Goal: Task Accomplishment & Management: Manage account settings

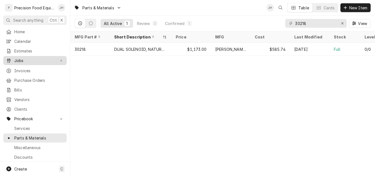
click at [22, 58] on span "Jobs" at bounding box center [34, 61] width 41 height 6
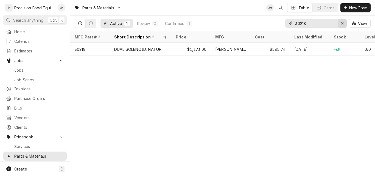
click at [341, 25] on icon "Erase input" at bounding box center [342, 23] width 3 height 4
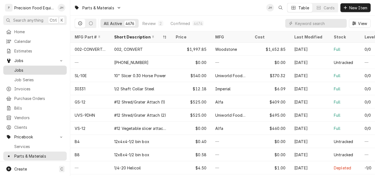
click at [28, 69] on span "Jobs" at bounding box center [39, 70] width 50 height 6
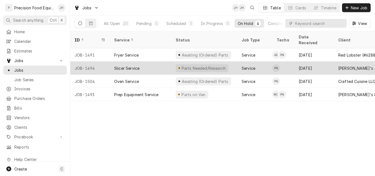
click at [162, 61] on div "Slicer Service" at bounding box center [140, 67] width 61 height 13
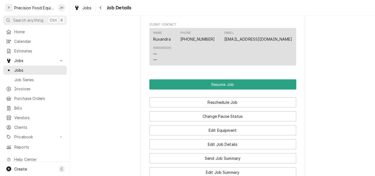
scroll to position [494, 0]
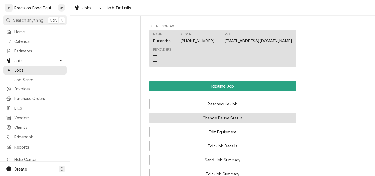
click at [240, 120] on button "Change Pause Status" at bounding box center [222, 118] width 147 height 10
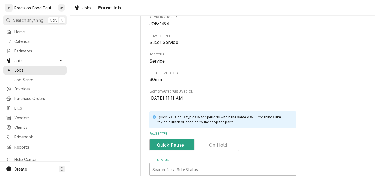
scroll to position [110, 0]
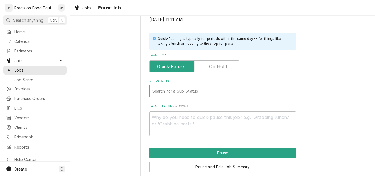
click at [201, 89] on div "Sub-Status" at bounding box center [222, 91] width 141 height 10
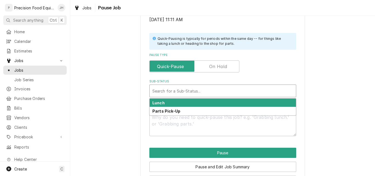
type textarea "x"
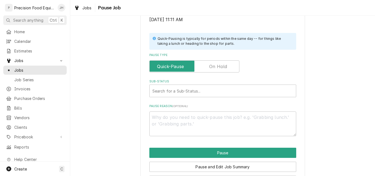
click at [222, 69] on label "Pause Type" at bounding box center [194, 66] width 90 height 12
click at [222, 69] on input "Pause Type" at bounding box center [194, 66] width 85 height 12
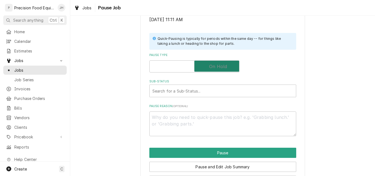
checkbox input "true"
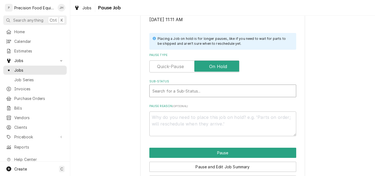
click at [212, 86] on div "Sub-Status" at bounding box center [222, 91] width 141 height 10
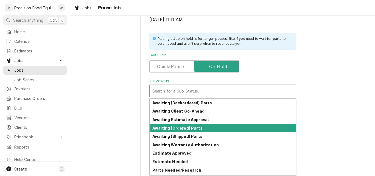
click at [198, 128] on div "Awaiting (Ordered) Parts" at bounding box center [223, 128] width 146 height 9
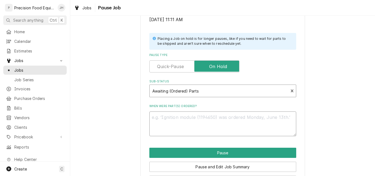
click at [178, 116] on textarea "When were part(s) ordered?" at bounding box center [222, 123] width 147 height 25
type textarea "x"
type textarea "E"
type textarea "x"
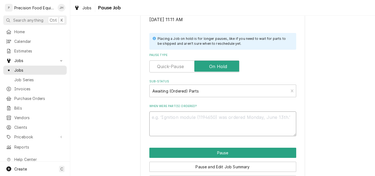
type textarea "0"
type textarea "x"
type textarea "09"
type textarea "x"
type textarea "09/"
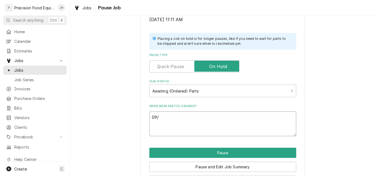
type textarea "x"
type textarea "09/2"
type textarea "x"
type textarea "09/24"
type textarea "x"
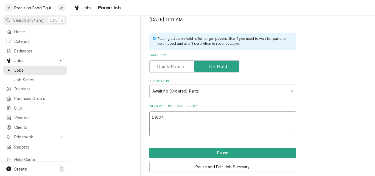
type textarea "09/24/"
type textarea "x"
type textarea "09/24/2"
type textarea "x"
type textarea "09/24/25"
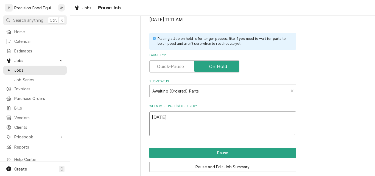
type textarea "x"
type textarea "09/24/25"
type textarea "x"
type textarea "09/24/25 P"
type textarea "x"
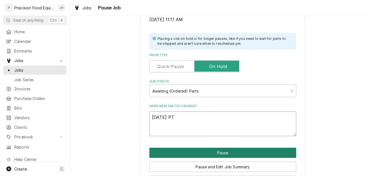
type textarea "09/24/25 PT"
click at [223, 152] on button "Pause" at bounding box center [222, 153] width 147 height 10
type textarea "x"
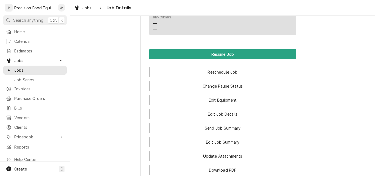
scroll to position [522, 0]
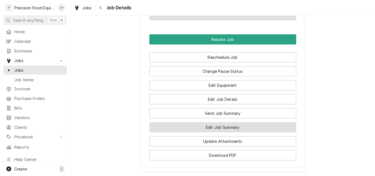
click at [227, 125] on button "Edit Job Summary" at bounding box center [222, 127] width 147 height 10
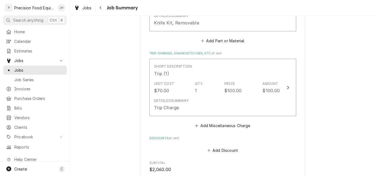
scroll to position [439, 0]
click at [242, 126] on button "Add Miscellaneous Charge" at bounding box center [222, 126] width 57 height 8
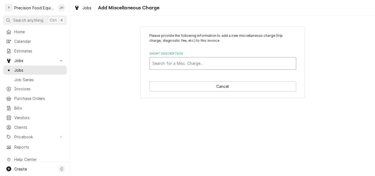
click at [178, 65] on div "Short Description" at bounding box center [222, 63] width 141 height 10
type input "fre"
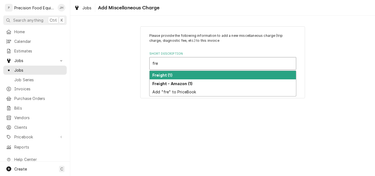
click at [189, 75] on div "Freight (1)" at bounding box center [223, 75] width 146 height 9
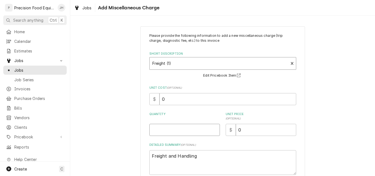
click at [170, 130] on input "Quantity" at bounding box center [184, 130] width 71 height 12
type textarea "x"
type input "1"
type textarea "x"
type input "7"
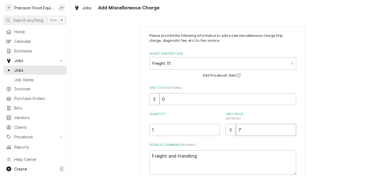
type textarea "x"
type input "71"
type textarea "x"
type input "71.8"
type textarea "x"
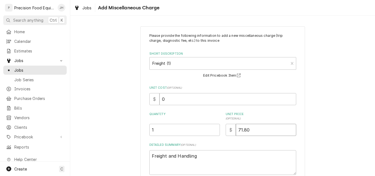
type input "71.80"
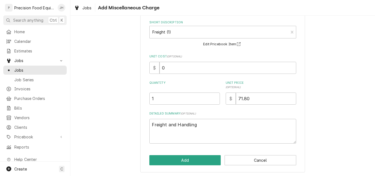
scroll to position [32, 0]
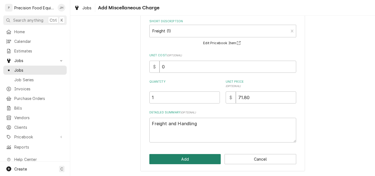
click at [192, 159] on button "Add" at bounding box center [185, 159] width 72 height 10
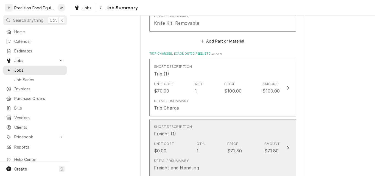
scroll to position [494, 0]
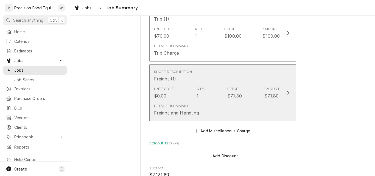
click at [174, 96] on div "Unit Cost $0.00 Qty. 1 Price $71.80 Amount $71.80" at bounding box center [217, 92] width 126 height 17
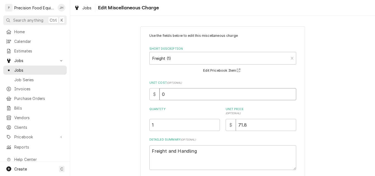
drag, startPoint x: 167, startPoint y: 94, endPoint x: 146, endPoint y: 98, distance: 21.7
click at [150, 97] on div "$ 0" at bounding box center [222, 94] width 147 height 12
type textarea "x"
type input "70"
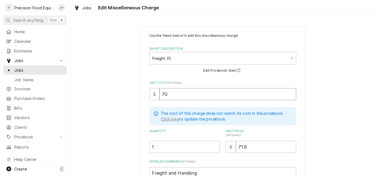
type textarea "x"
type input "70.8"
type textarea "x"
type input "70.85"
click at [251, 144] on input "71.8" at bounding box center [266, 147] width 60 height 12
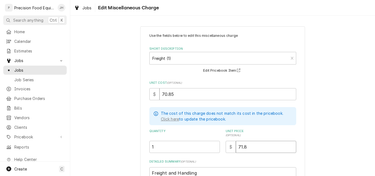
type textarea "x"
type input "71.85"
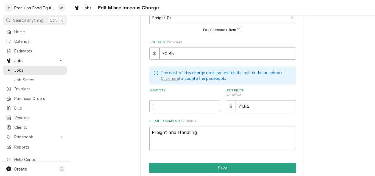
scroll to position [63, 0]
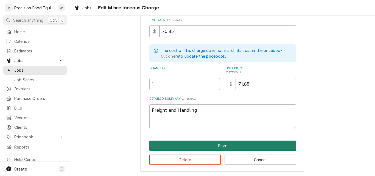
click at [227, 143] on button "Save" at bounding box center [222, 146] width 147 height 10
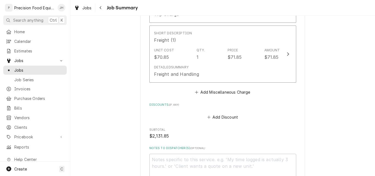
scroll to position [604, 0]
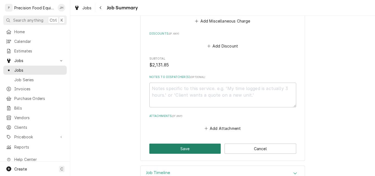
click at [192, 149] on button "Save" at bounding box center [185, 149] width 72 height 10
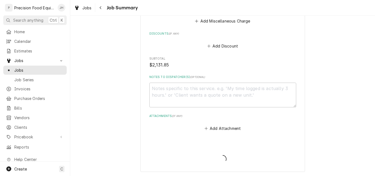
type textarea "x"
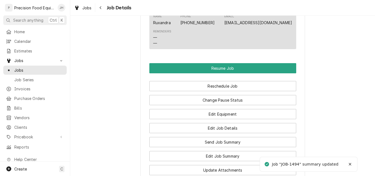
scroll to position [494, 0]
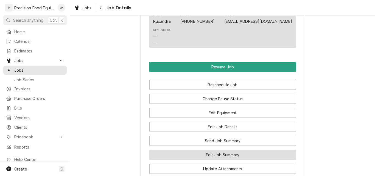
click at [229, 156] on button "Edit Job Summary" at bounding box center [222, 155] width 147 height 10
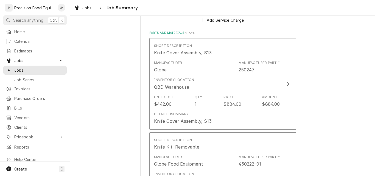
scroll to position [137, 0]
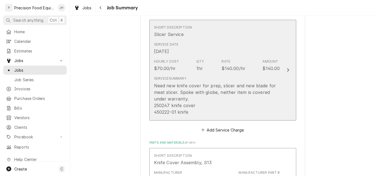
click at [191, 112] on div "Need new knife cover for prep, slicer and new blade for meat slicer. Spoke with…" at bounding box center [217, 98] width 126 height 33
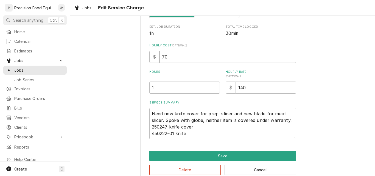
scroll to position [110, 0]
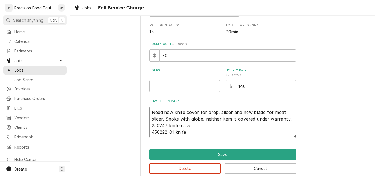
drag, startPoint x: 186, startPoint y: 133, endPoint x: 144, endPoint y: 127, distance: 42.9
click at [144, 127] on div "Use the fields below to edit this service charge Short Description Slicer Servi…" at bounding box center [222, 49] width 165 height 264
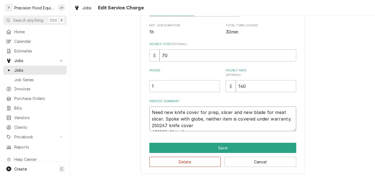
type textarea "x"
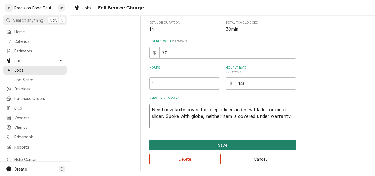
type textarea "Need new knife cover for prep, slicer and new blade for meat slicer. Spoke with…"
click at [249, 143] on button "Save" at bounding box center [222, 145] width 147 height 10
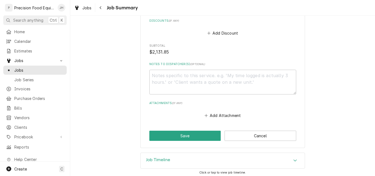
scroll to position [604, 0]
click at [189, 135] on button "Save" at bounding box center [185, 135] width 72 height 10
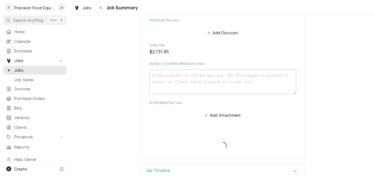
type textarea "x"
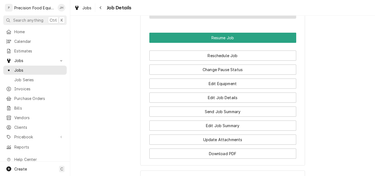
scroll to position [522, 0]
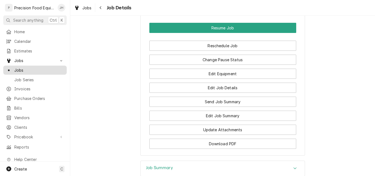
click at [20, 69] on span "Jobs" at bounding box center [39, 70] width 50 height 6
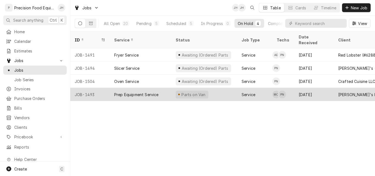
click at [158, 92] on div "Prep Equipment Service" at bounding box center [136, 95] width 44 height 6
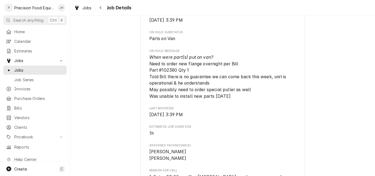
scroll to position [247, 0]
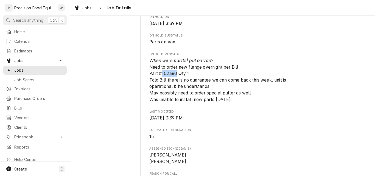
drag, startPoint x: 175, startPoint y: 80, endPoint x: 159, endPoint y: 81, distance: 15.7
click at [159, 81] on span "When were part(s) put on van? Need to order new flange overnight per Bill Part …" at bounding box center [218, 80] width 138 height 44
copy span "102380"
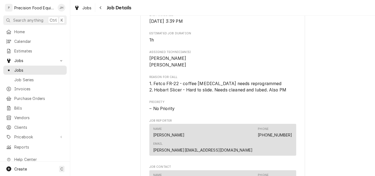
scroll to position [275, 0]
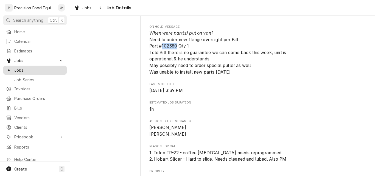
click at [26, 68] on span "Jobs" at bounding box center [39, 70] width 50 height 6
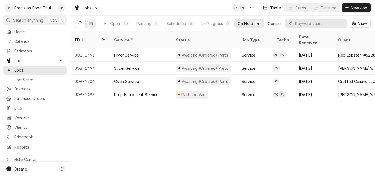
click at [276, 25] on div "Completed" at bounding box center [278, 24] width 21 height 6
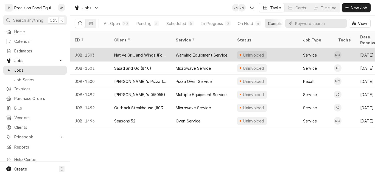
click at [163, 52] on div "Native Grill and Wings (Foothills)" at bounding box center [140, 55] width 53 height 6
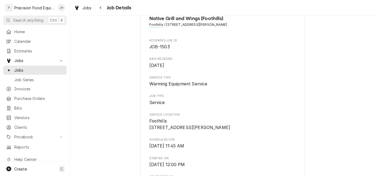
scroll to position [82, 0]
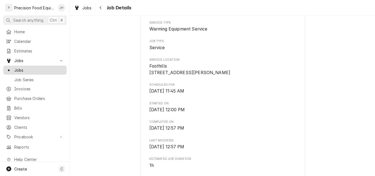
click at [26, 67] on div "Jobs" at bounding box center [34, 70] width 61 height 7
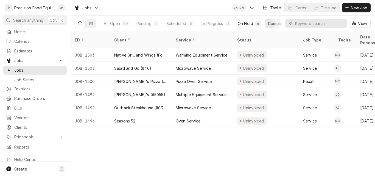
click at [251, 21] on div "On Hold" at bounding box center [245, 24] width 15 height 6
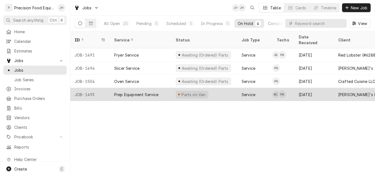
click at [149, 92] on div "Prep Equipment Service" at bounding box center [136, 95] width 44 height 6
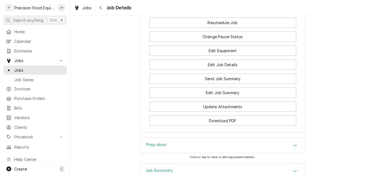
scroll to position [654, 0]
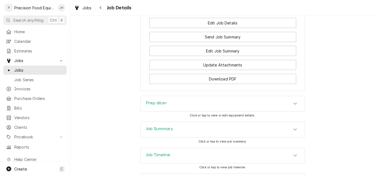
click at [295, 100] on div "Accordion Header" at bounding box center [295, 103] width 8 height 7
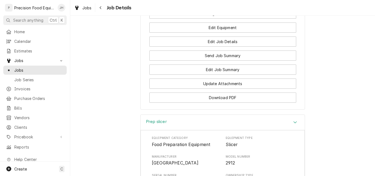
scroll to position [564, 0]
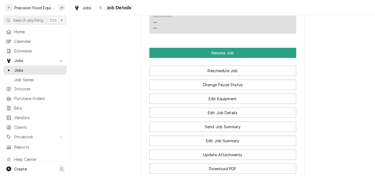
click at [27, 69] on span "Jobs" at bounding box center [39, 70] width 50 height 6
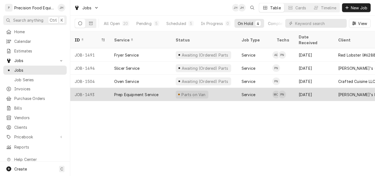
click at [121, 92] on div "Prep Equipment Service" at bounding box center [136, 95] width 44 height 6
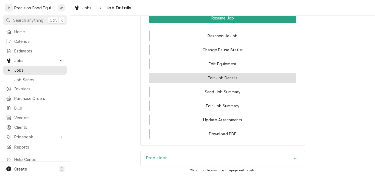
scroll to position [571, 0]
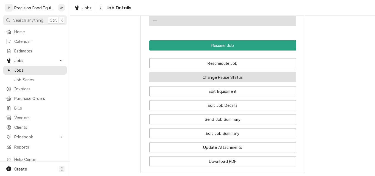
click at [220, 72] on button "Change Pause Status" at bounding box center [222, 77] width 147 height 10
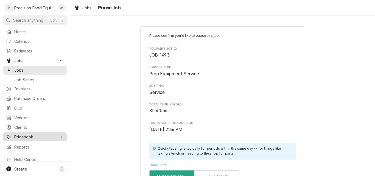
click at [24, 135] on span "Pricebook" at bounding box center [34, 137] width 41 height 6
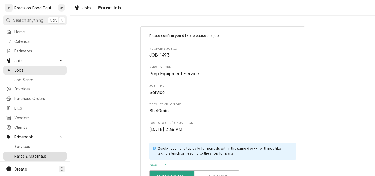
click at [23, 153] on span "Parts & Materials" at bounding box center [39, 156] width 50 height 6
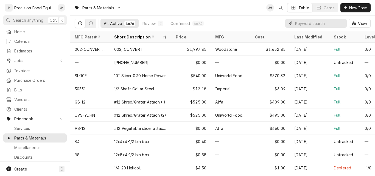
click at [298, 23] on input "Dynamic Content Wrapper" at bounding box center [319, 23] width 49 height 9
click at [343, 8] on div "Dynamic Content Wrapper" at bounding box center [345, 7] width 5 height 5
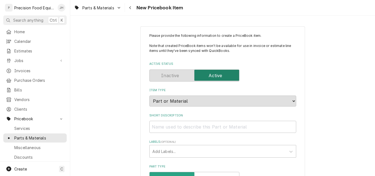
scroll to position [55, 0]
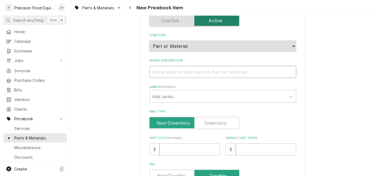
click at [175, 72] on input "Short Description" at bounding box center [222, 72] width 147 height 12
paste input "Rotating Disc Flange with Washer, GR Grinders"
type textarea "x"
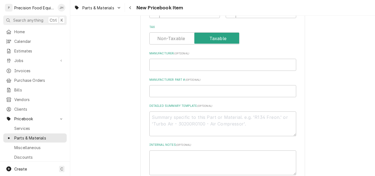
type input "Rotating Disc Flange with Washer, GR Grinders"
click at [163, 117] on textarea "Detailed Summary Template ( optional )" at bounding box center [222, 123] width 147 height 25
paste textarea "Rotating Disc Flange with Washer, GR Grinders"
type textarea "x"
type textarea "Rotating Disc Flange with Washer, GR Grinders"
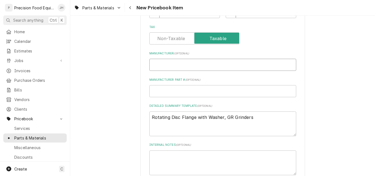
click at [166, 65] on input "Manufacturer ( optional )" at bounding box center [222, 65] width 147 height 12
type textarea "x"
type input "F"
type textarea "x"
type input "Fe"
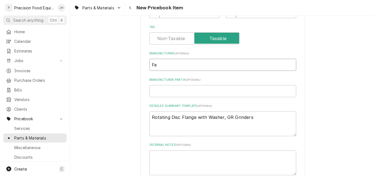
type textarea "x"
type input "Fet"
type textarea "x"
type input "Fetc"
type textarea "x"
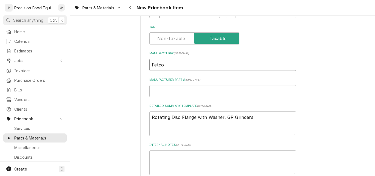
type input "Fetco"
click at [168, 91] on input "Manufacturer Part # ( optional )" at bounding box center [222, 91] width 147 height 12
type textarea "x"
type input "1"
type textarea "x"
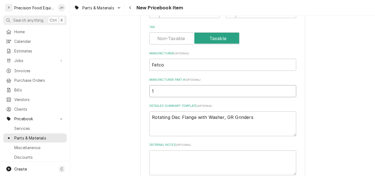
type input "11"
type textarea "x"
type input "110"
type textarea "x"
type input "1102"
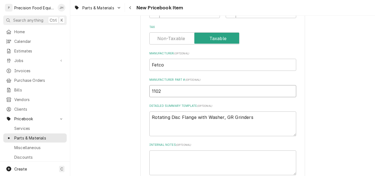
type textarea "x"
type input "1102."
type textarea "x"
type input "1102.0"
type textarea "x"
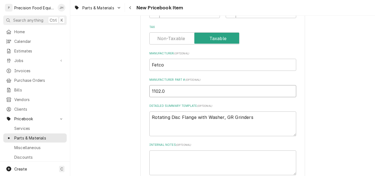
type input "1102.00"
type textarea "x"
type input "1102.000"
type textarea "x"
type input "1102.0003"
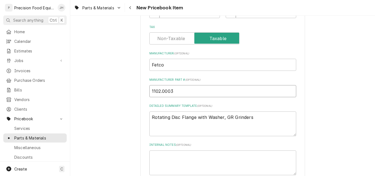
type textarea "x"
type input "1102.00031"
type textarea "x"
type input "1102.00031."
type textarea "x"
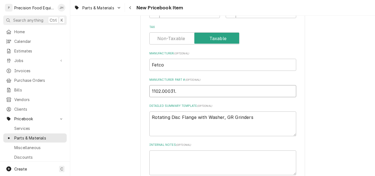
type input "1102.00031.0"
type textarea "x"
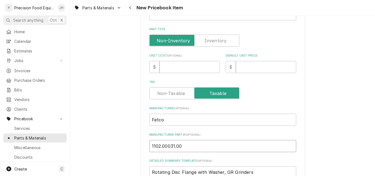
type input "1102.00031.00"
click at [174, 67] on input "Unit Cost ( optional )" at bounding box center [190, 67] width 60 height 12
type input "2"
type textarea "x"
type input "23"
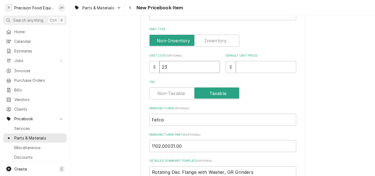
type textarea "x"
type input "23.9"
type textarea "x"
type input "23.94"
type textarea "x"
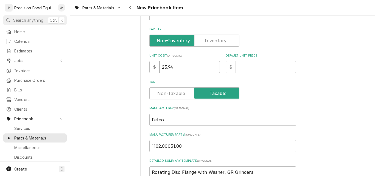
type input "4"
type textarea "x"
type input "43"
type textarea "x"
type input "43.4"
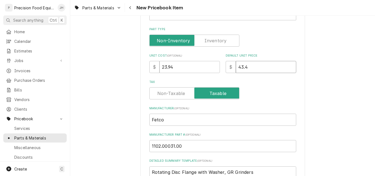
type textarea "x"
type input "43"
type textarea "x"
type input "43.9"
type textarea "x"
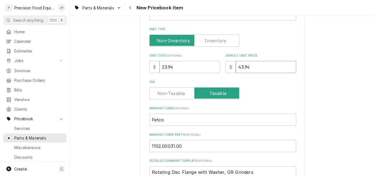
type input "43.94"
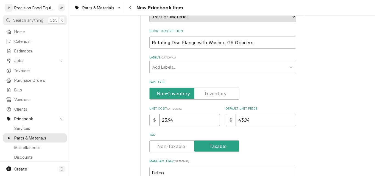
scroll to position [82, 0]
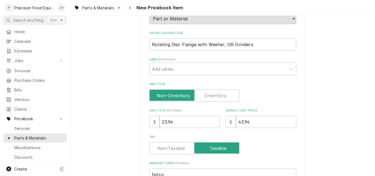
click at [209, 97] on label "Part Type" at bounding box center [194, 95] width 90 height 12
click at [209, 97] on input "Part Type" at bounding box center [194, 95] width 85 height 12
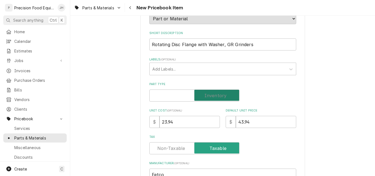
checkbox input "true"
type textarea "x"
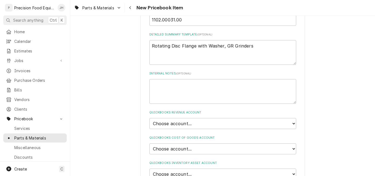
scroll to position [275, 0]
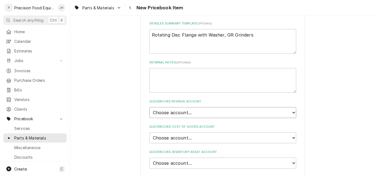
click at [191, 113] on select "Choose account... Discount Income Misc Income Non taxable issues 46600: Parts a…" at bounding box center [222, 112] width 147 height 11
select select "8000000A-1210141275"
click at [149, 107] on select "Choose account... Discount Income Misc Income Non taxable issues 46600: Parts a…" at bounding box center [222, 112] width 147 height 11
type textarea "x"
click at [191, 136] on select "Choose account... Loss Expense Loss Expense 11/3/2014 Loss Expense 11/4/2014 Co…" at bounding box center [222, 137] width 147 height 11
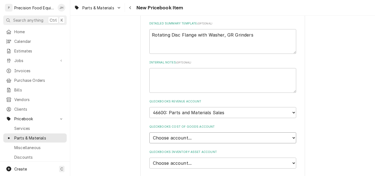
select select "80000023-1210145225"
click at [149, 132] on select "Choose account... Loss Expense Loss Expense 11/3/2014 Loss Expense 11/4/2014 Co…" at bounding box center [222, 137] width 147 height 11
type textarea "x"
click at [184, 166] on select "Choose account... Undeposited Funds Inventory Asset Payroll Asset" at bounding box center [222, 163] width 147 height 11
select select "80000022-1210145225"
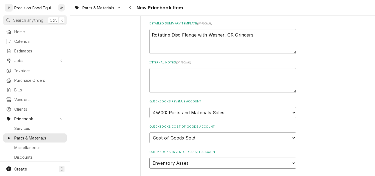
click at [149, 158] on select "Choose account... Undeposited Funds Inventory Asset Payroll Asset" at bounding box center [222, 163] width 147 height 11
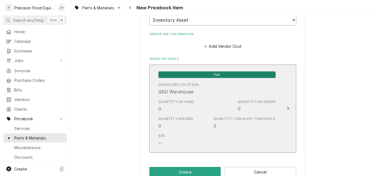
scroll to position [430, 0]
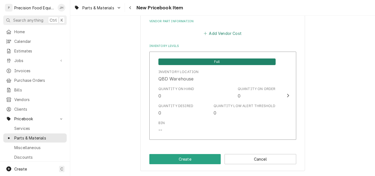
click at [225, 32] on button "Add Vendor Cost" at bounding box center [223, 34] width 40 height 8
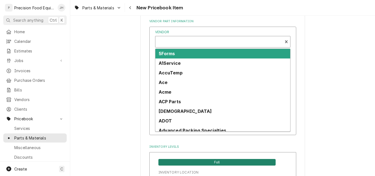
type textarea "x"
click at [173, 41] on div "Vendor" at bounding box center [219, 43] width 122 height 13
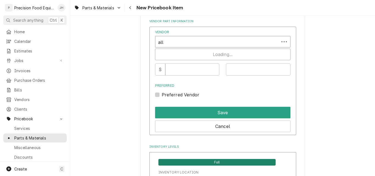
type input "allp"
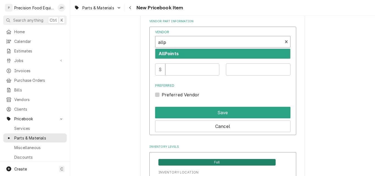
click at [175, 52] on strong "AllPoints" at bounding box center [169, 53] width 20 height 5
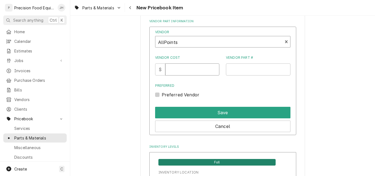
click at [177, 71] on input "Vendor Cost" at bounding box center [192, 69] width 54 height 12
type input "23.94"
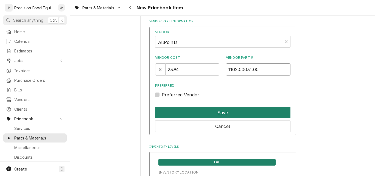
type input "1102.00031.00"
click at [240, 110] on button "Save" at bounding box center [222, 113] width 135 height 12
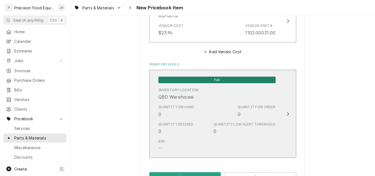
scroll to position [475, 0]
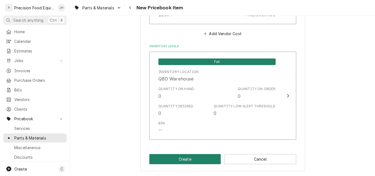
click at [185, 158] on button "Create" at bounding box center [185, 159] width 72 height 10
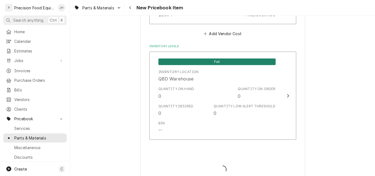
type textarea "x"
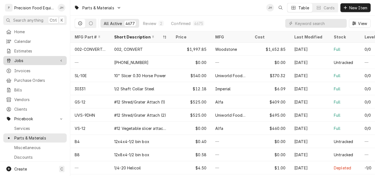
click at [24, 58] on span "Jobs" at bounding box center [34, 61] width 41 height 6
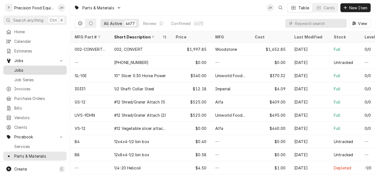
click at [36, 67] on span "Jobs" at bounding box center [39, 70] width 50 height 6
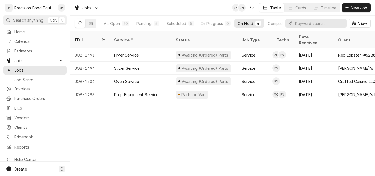
click at [275, 154] on div "ID Service Status Job Type Techs Date Received Client Location Address Schedule…" at bounding box center [222, 103] width 305 height 145
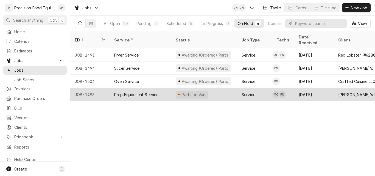
click at [153, 92] on div "Prep Equipment Service" at bounding box center [136, 95] width 44 height 6
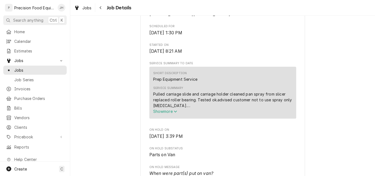
scroll to position [165, 0]
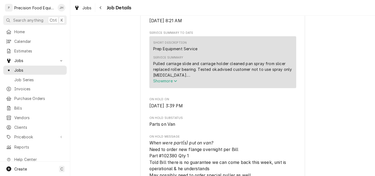
click at [175, 82] on icon "Service Summary" at bounding box center [175, 81] width 3 height 2
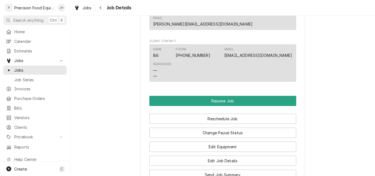
scroll to position [577, 0]
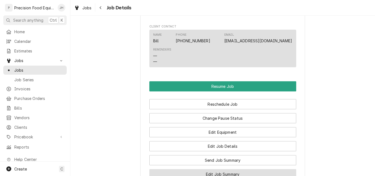
click at [220, 169] on button "Edit Job Summary" at bounding box center [222, 174] width 147 height 10
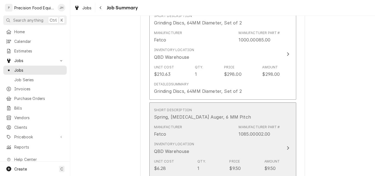
scroll to position [412, 0]
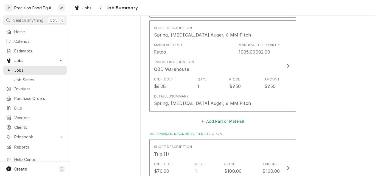
click at [226, 117] on button "Add Part or Material" at bounding box center [222, 121] width 45 height 8
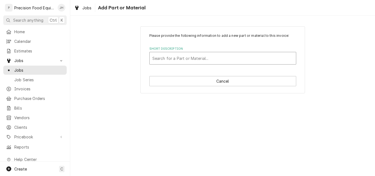
drag, startPoint x: 220, startPoint y: 54, endPoint x: 192, endPoint y: 57, distance: 28.1
click at [192, 57] on div "Short Description" at bounding box center [222, 58] width 141 height 10
type input "fetc"
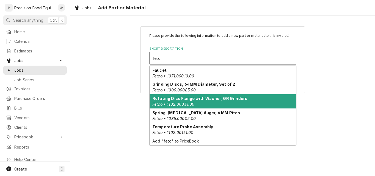
click at [203, 102] on div "Rotating Disc Flange with Washer, GR Grinders Fetco • 1102.00031.00" at bounding box center [223, 101] width 146 height 14
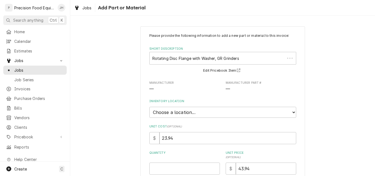
type textarea "x"
click at [202, 113] on select "Choose a location... QBD Warehouse" at bounding box center [222, 112] width 147 height 11
select select "417"
click at [149, 107] on select "Choose a location... QBD Warehouse" at bounding box center [222, 112] width 147 height 11
click at [173, 167] on input "Quantity" at bounding box center [184, 169] width 71 height 12
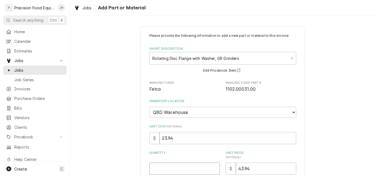
type textarea "x"
type input "1"
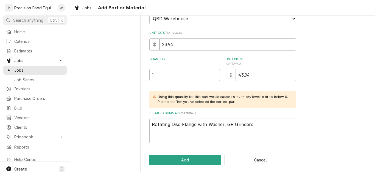
scroll to position [94, 0]
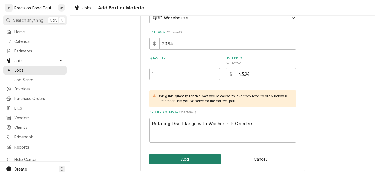
click at [185, 160] on button "Add" at bounding box center [185, 159] width 72 height 10
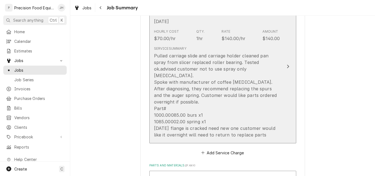
scroll to position [226, 0]
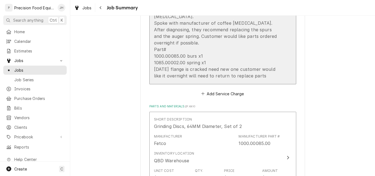
click at [186, 44] on div "Pulled carriage slide and carriage holder cleaned pan spray from slicer replace…" at bounding box center [217, 36] width 126 height 86
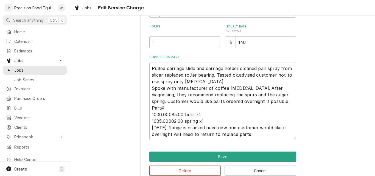
scroll to position [165, 0]
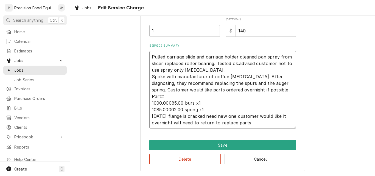
drag, startPoint x: 203, startPoint y: 110, endPoint x: 150, endPoint y: 98, distance: 54.3
click at [150, 98] on textarea "Pulled carriage slide and carriage holder cleaned pan spray from slicer replace…" at bounding box center [222, 89] width 147 height 77
type textarea "x"
type textarea "Pulled carriage slide and carriage holder cleaned pan spray from slicer replace…"
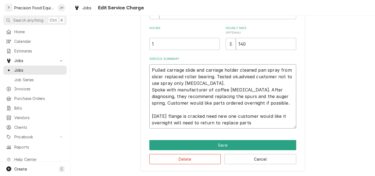
scroll to position [152, 0]
click at [237, 78] on textarea "Pulled carriage slide and carriage holder cleaned pan spray from slicer replace…" at bounding box center [222, 96] width 147 height 64
type textarea "x"
type textarea "Pulled carriage slide and carriage holder cleaned pan spray from slicer replace…"
type textarea "x"
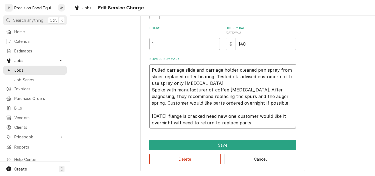
type textarea "Pulled carriage slide and carriage holder cleaned pan spray from slicer replace…"
type textarea "x"
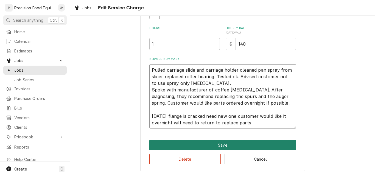
type textarea "Pulled carriage slide and carriage holder cleaned pan spray from slicer replace…"
click at [242, 148] on button "Save" at bounding box center [222, 145] width 147 height 10
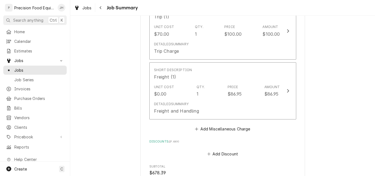
scroll to position [638, 0]
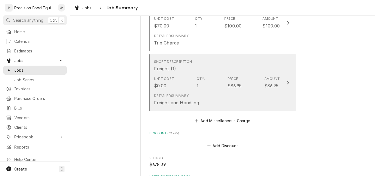
click at [215, 84] on div "Unit Cost $0.00 Qty. 1 Price $86.95 Amount $86.95" at bounding box center [217, 82] width 126 height 17
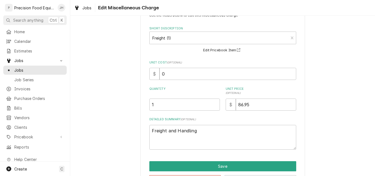
scroll to position [41, 0]
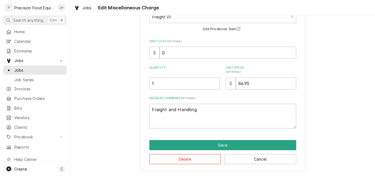
click at [335, 94] on div "Use the fields below to edit this miscellaneous charge Short Description Freigh…" at bounding box center [222, 78] width 305 height 196
drag, startPoint x: 249, startPoint y: 85, endPoint x: 227, endPoint y: 88, distance: 22.0
click at [227, 88] on div "$ 86.95" at bounding box center [261, 83] width 71 height 12
type textarea "x"
type input "1"
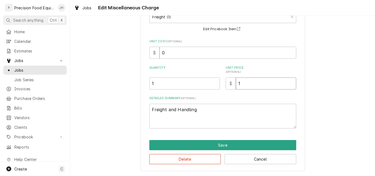
type textarea "x"
type input "13"
type textarea "x"
type input "136"
type textarea "x"
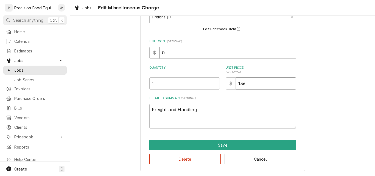
type input "136.9"
type textarea "x"
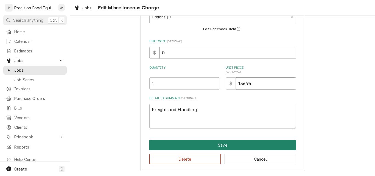
type input "136.94"
click at [220, 146] on button "Save" at bounding box center [222, 145] width 147 height 10
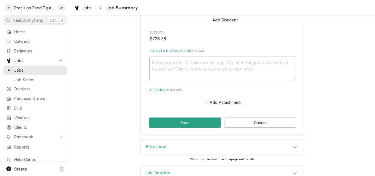
scroll to position [773, 0]
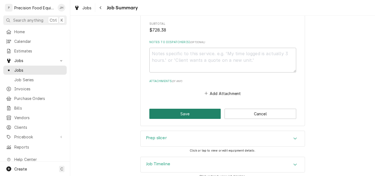
click at [168, 109] on button "Save" at bounding box center [185, 114] width 72 height 10
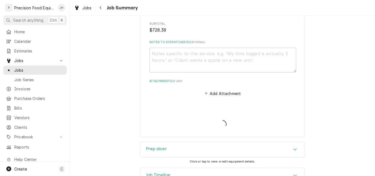
type textarea "x"
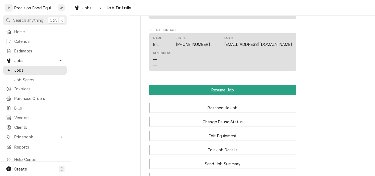
scroll to position [549, 0]
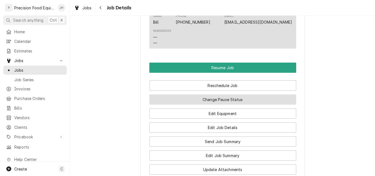
click at [217, 94] on button "Change Pause Status" at bounding box center [222, 99] width 147 height 10
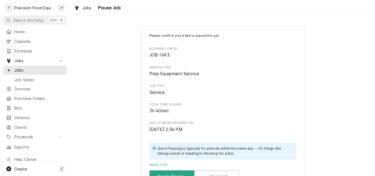
scroll to position [82, 0]
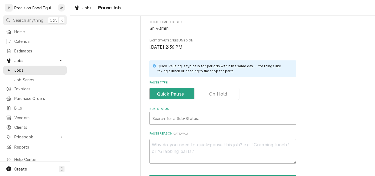
click at [211, 93] on label "Pause Type" at bounding box center [194, 94] width 90 height 12
click at [211, 93] on input "Pause Type" at bounding box center [194, 94] width 85 height 12
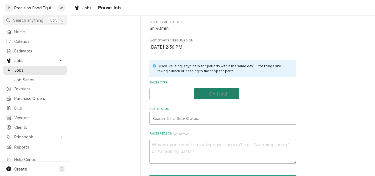
checkbox input "true"
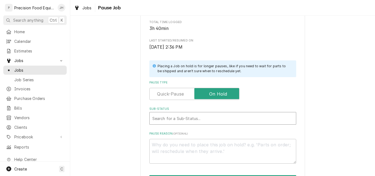
click at [197, 116] on div "Sub-Status" at bounding box center [222, 118] width 141 height 10
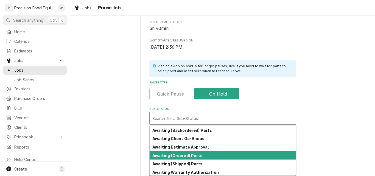
click at [185, 156] on strong "Awaiting (Ordered) Parts" at bounding box center [177, 155] width 50 height 5
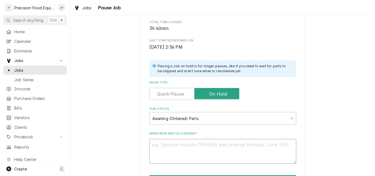
click at [180, 151] on textarea "When were part(s) ordered?" at bounding box center [222, 151] width 147 height 25
type textarea "x"
type textarea "0"
type textarea "x"
type textarea "09"
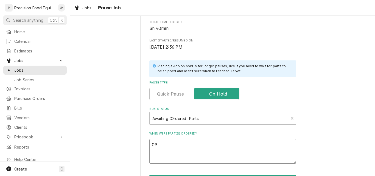
type textarea "x"
type textarea "09/"
type textarea "x"
type textarea "09/2"
type textarea "x"
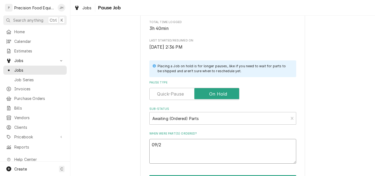
type textarea "09/25"
type textarea "x"
type textarea "09/25/"
type textarea "x"
type textarea "09/25/2"
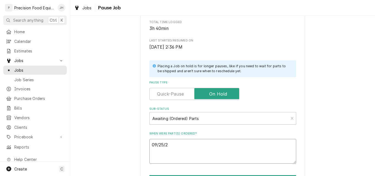
type textarea "x"
type textarea "[DATE]"
type textarea "x"
type textarea "[DATE]"
type textarea "x"
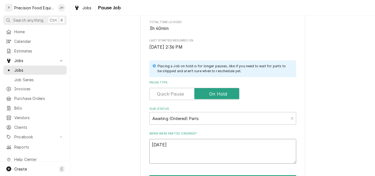
type textarea "[DATE]"
type textarea "x"
type textarea "[DATE]"
type textarea "x"
type textarea "[DATE] N"
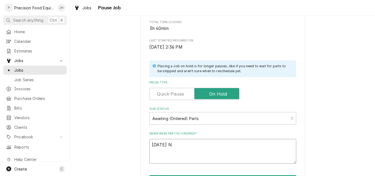
type textarea "x"
type textarea "[DATE] ND"
type textarea "x"
type textarea "[DATE] NDA"
type textarea "x"
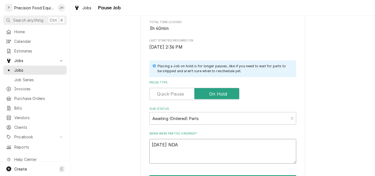
type textarea "[DATE] NDA"
type textarea "x"
type textarea "[DATE] NDA A"
type textarea "x"
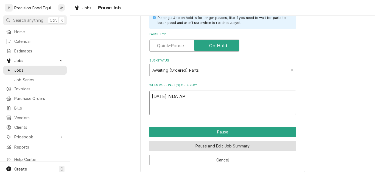
scroll to position [131, 0]
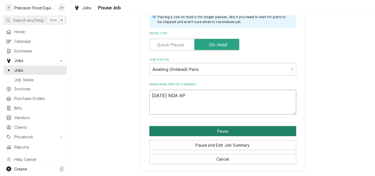
type textarea "[DATE] NDA AP"
click at [219, 130] on button "Pause" at bounding box center [222, 131] width 147 height 10
type textarea "x"
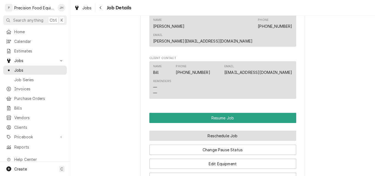
scroll to position [467, 0]
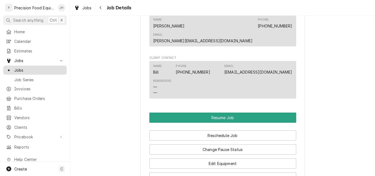
click at [24, 68] on span "Jobs" at bounding box center [39, 70] width 50 height 6
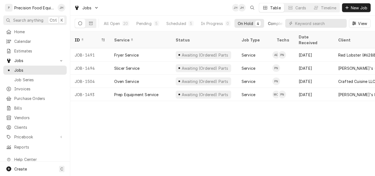
click at [275, 25] on div "Completed" at bounding box center [278, 24] width 21 height 6
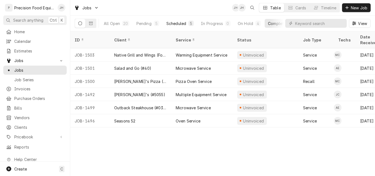
click at [182, 23] on div "Scheduled" at bounding box center [176, 24] width 20 height 6
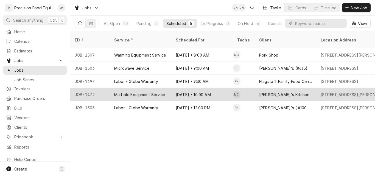
click at [206, 88] on div "Sep 25 • 10:00 AM" at bounding box center [201, 94] width 61 height 13
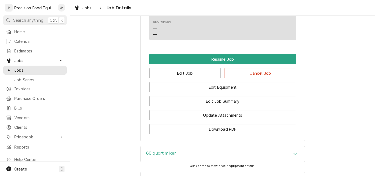
scroll to position [522, 0]
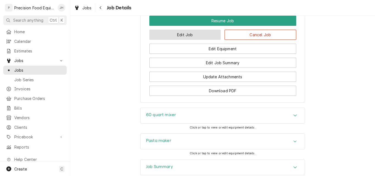
click at [201, 40] on button "Edit Job" at bounding box center [185, 35] width 72 height 10
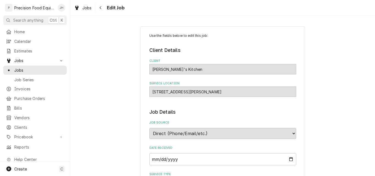
type textarea "x"
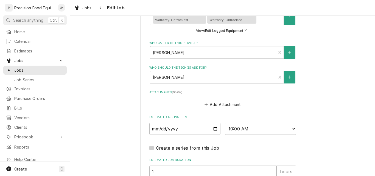
scroll to position [384, 0]
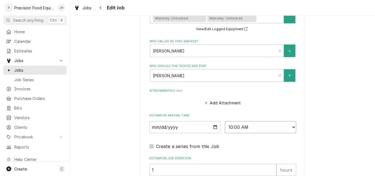
click at [257, 122] on select "AM / PM 6:00 AM 6:15 AM 6:30 AM 6:45 AM 7:00 AM 7:15 AM 7:30 AM 7:45 AM 8:00 AM…" at bounding box center [260, 127] width 71 height 12
select select "11:30:00"
click at [225, 121] on select "AM / PM 6:00 AM 6:15 AM 6:30 AM 6:45 AM 7:00 AM 7:15 AM 7:30 AM 7:45 AM 8:00 AM…" at bounding box center [260, 127] width 71 height 12
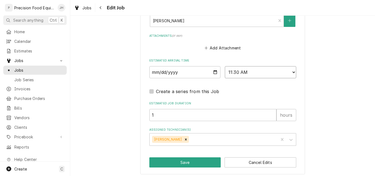
scroll to position [443, 0]
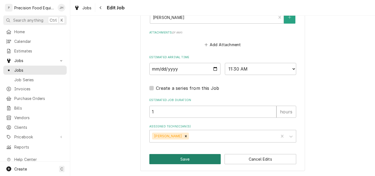
click at [189, 161] on button "Save" at bounding box center [185, 159] width 72 height 10
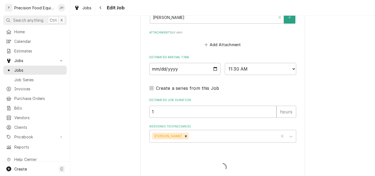
type textarea "x"
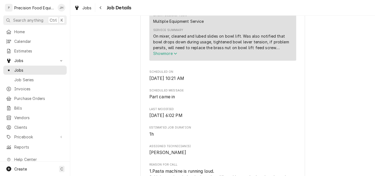
scroll to position [302, 0]
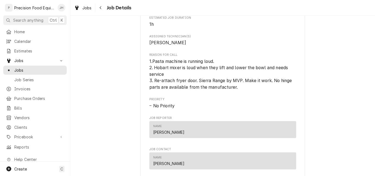
click at [151, 67] on span "1.Pasta machine is running loud. 2. Hobart mixer is loud when they lift and low…" at bounding box center [221, 74] width 144 height 31
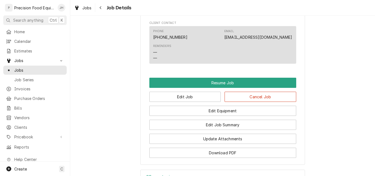
scroll to position [452, 0]
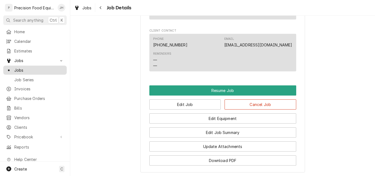
click at [27, 68] on span "Jobs" at bounding box center [39, 70] width 50 height 6
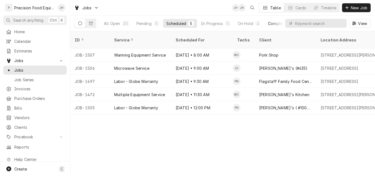
click at [269, 24] on div "Completed" at bounding box center [278, 24] width 21 height 6
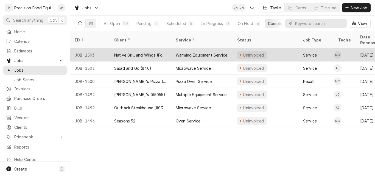
click at [149, 48] on div "Native Grill and Wings (Foothills)" at bounding box center [140, 54] width 61 height 13
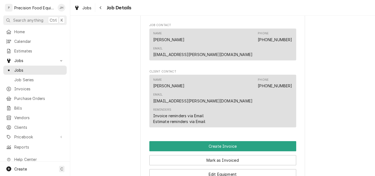
scroll to position [357, 0]
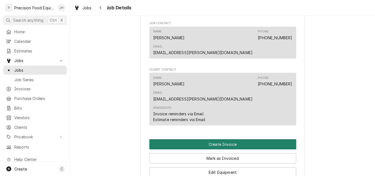
click at [224, 139] on button "Create Invoice" at bounding box center [222, 144] width 147 height 10
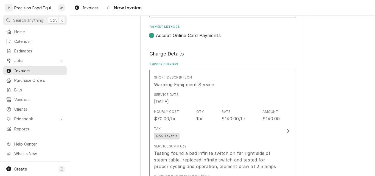
scroll to position [275, 0]
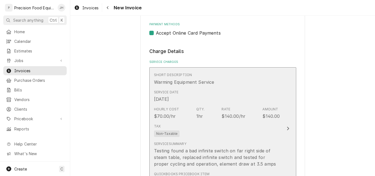
click at [199, 131] on div "Tax Non-Taxable" at bounding box center [217, 131] width 126 height 18
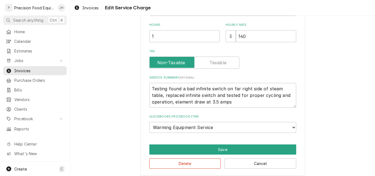
scroll to position [160, 0]
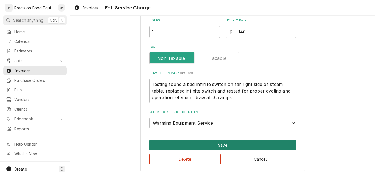
click at [217, 147] on button "Save" at bounding box center [222, 145] width 147 height 10
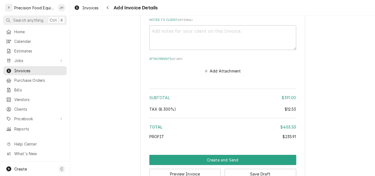
scroll to position [813, 0]
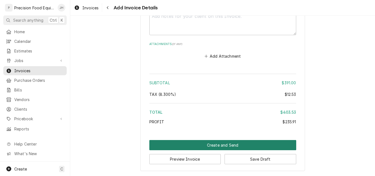
click at [223, 144] on button "Create and Send" at bounding box center [222, 145] width 147 height 10
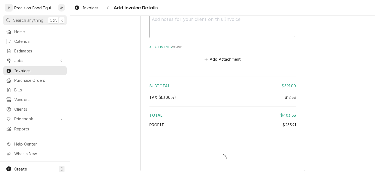
scroll to position [810, 0]
type textarea "x"
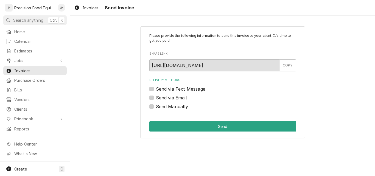
click at [167, 99] on label "Send via Email" at bounding box center [171, 97] width 31 height 7
click at [167, 99] on input "Send via Email" at bounding box center [229, 100] width 147 height 12
checkbox input "true"
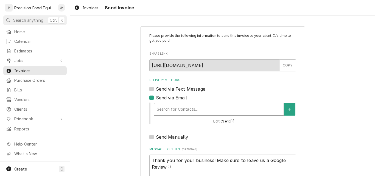
click at [168, 108] on div "Delivery Methods" at bounding box center [219, 109] width 124 height 10
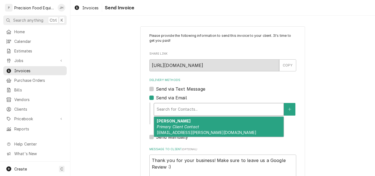
click at [171, 125] on em "Primary Client Contact" at bounding box center [178, 126] width 42 height 5
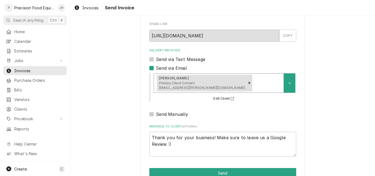
scroll to position [44, 0]
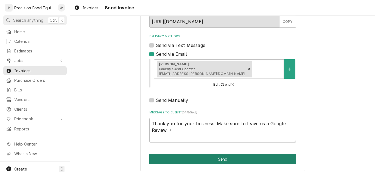
click at [224, 161] on button "Send" at bounding box center [222, 159] width 147 height 10
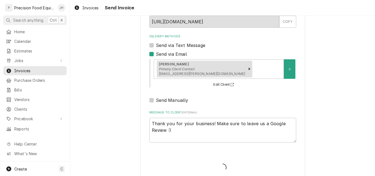
type textarea "x"
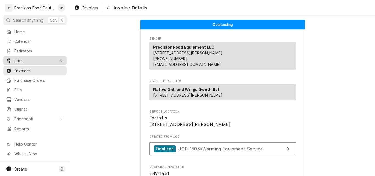
click at [28, 58] on span "Jobs" at bounding box center [34, 61] width 41 height 6
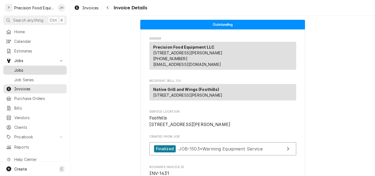
click at [24, 68] on span "Jobs" at bounding box center [39, 70] width 50 height 6
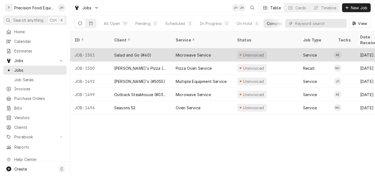
click at [153, 50] on div "Salad and Go (#40)" at bounding box center [140, 54] width 61 height 13
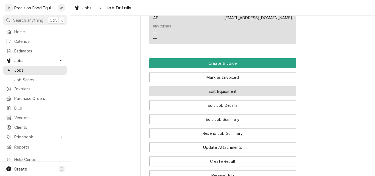
scroll to position [467, 0]
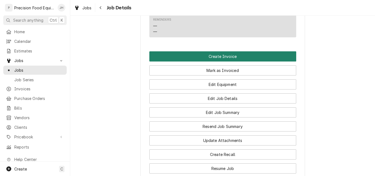
click at [224, 61] on button "Create Invoice" at bounding box center [222, 56] width 147 height 10
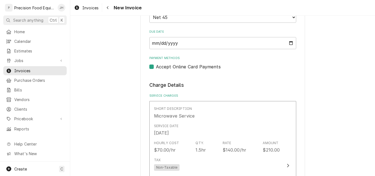
scroll to position [302, 0]
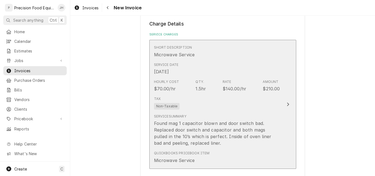
click at [234, 107] on div "Tax Non-Taxable" at bounding box center [217, 103] width 126 height 18
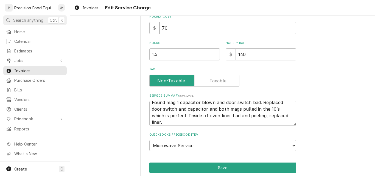
scroll to position [7, 0]
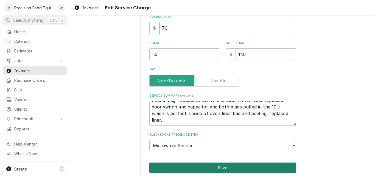
click at [211, 168] on button "Save" at bounding box center [222, 168] width 147 height 10
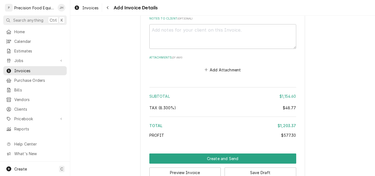
scroll to position [1064, 0]
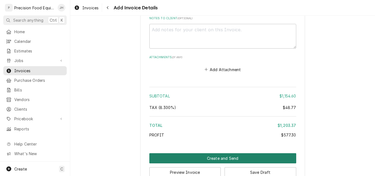
click at [216, 156] on button "Create and Send" at bounding box center [222, 158] width 147 height 10
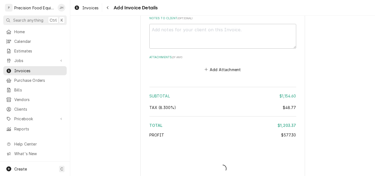
type textarea "x"
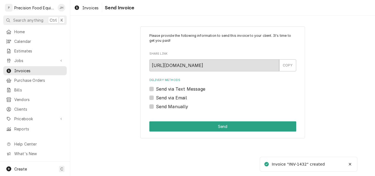
click at [174, 105] on label "Send Manually" at bounding box center [172, 106] width 32 height 7
click at [174, 105] on input "Send Manually" at bounding box center [229, 109] width 147 height 12
checkbox input "true"
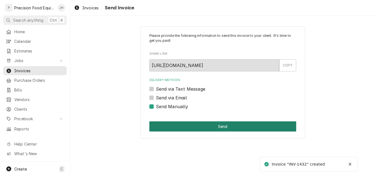
click at [180, 125] on button "Send" at bounding box center [222, 126] width 147 height 10
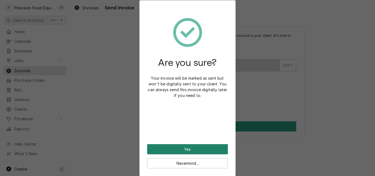
click at [190, 149] on button "Yes" at bounding box center [187, 149] width 81 height 10
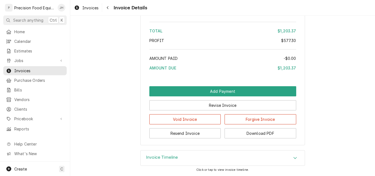
scroll to position [917, 0]
click at [251, 133] on button "Download PDF" at bounding box center [261, 133] width 72 height 10
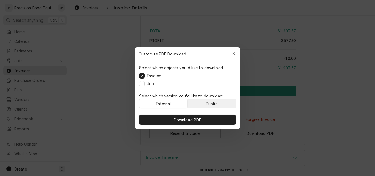
click at [201, 101] on button "Public" at bounding box center [212, 103] width 48 height 9
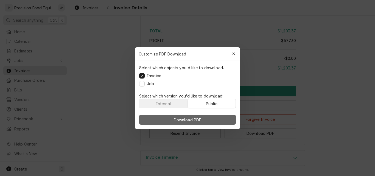
click at [194, 119] on span "Download PDF" at bounding box center [188, 120] width 30 height 6
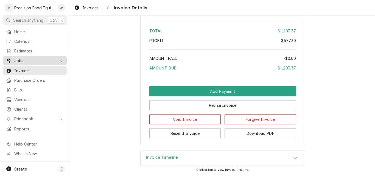
click at [23, 58] on span "Jobs" at bounding box center [34, 61] width 41 height 6
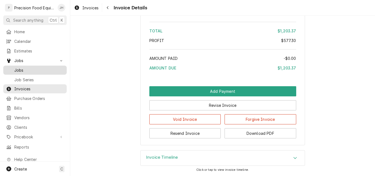
click at [21, 69] on span "Jobs" at bounding box center [39, 70] width 50 height 6
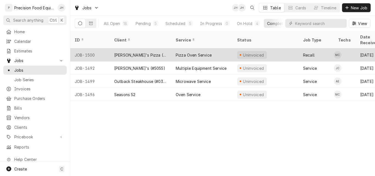
click at [159, 48] on div "[PERSON_NAME]'s Pizza ([PERSON_NAME])" at bounding box center [140, 54] width 61 height 13
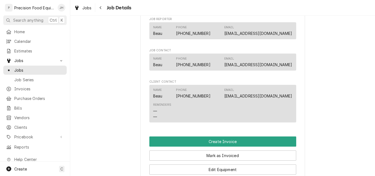
scroll to position [357, 0]
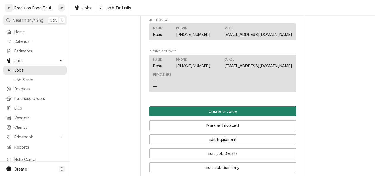
click at [230, 116] on button "Create Invoice" at bounding box center [222, 111] width 147 height 10
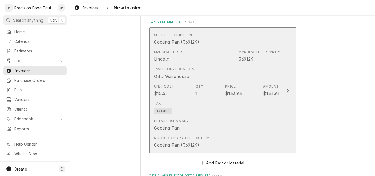
scroll to position [549, 0]
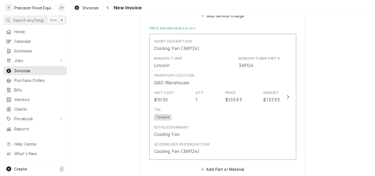
type textarea "x"
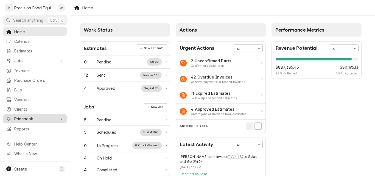
click at [32, 116] on span "Pricebook" at bounding box center [34, 119] width 41 height 6
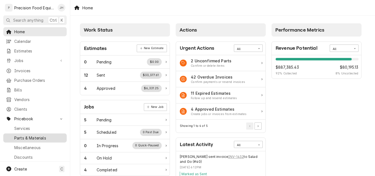
click at [27, 135] on span "Parts & Materials" at bounding box center [39, 138] width 50 height 6
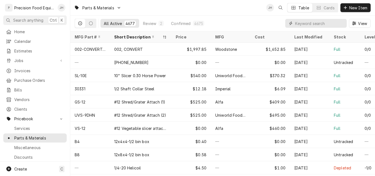
click at [329, 23] on input "Dynamic Content Wrapper" at bounding box center [319, 23] width 49 height 9
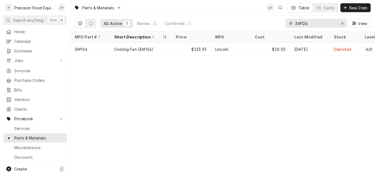
type input "369124"
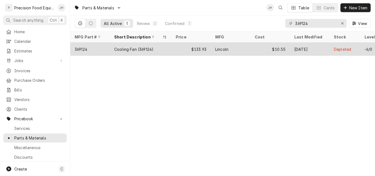
click at [205, 48] on div "$133.93" at bounding box center [191, 49] width 40 height 13
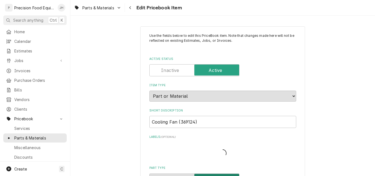
type textarea "x"
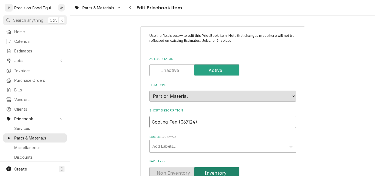
click at [202, 122] on input "Cooling Fan (369124)" at bounding box center [222, 122] width 147 height 12
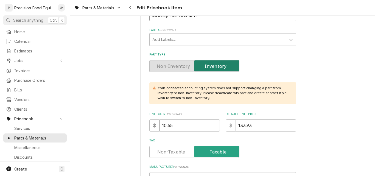
scroll to position [110, 0]
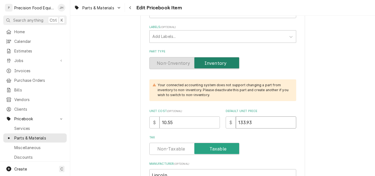
drag, startPoint x: 257, startPoint y: 124, endPoint x: 225, endPoint y: 123, distance: 31.3
click at [226, 123] on div "$ 133.93" at bounding box center [261, 122] width 71 height 12
type input "13"
type textarea "x"
type input "139.2"
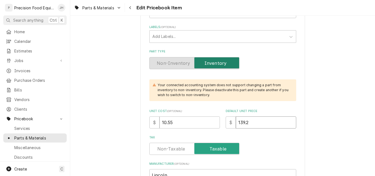
type textarea "x"
type input "139.29"
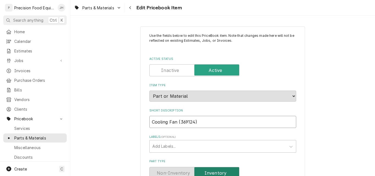
drag, startPoint x: 198, startPoint y: 122, endPoint x: 146, endPoint y: 123, distance: 51.4
paste input ", Axial, 100-125VAC, 50/60HZ"
type textarea "x"
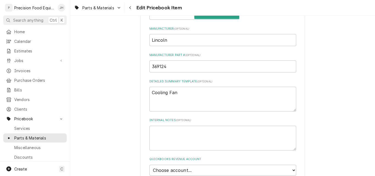
scroll to position [302, 0]
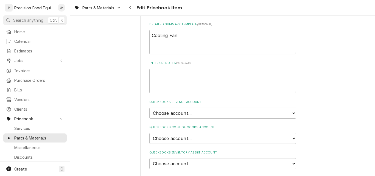
type input "Cooling Fan, Axial, 100-125VAC, 50/60HZ"
drag, startPoint x: 186, startPoint y: 39, endPoint x: 112, endPoint y: 37, distance: 73.9
click at [112, 37] on div "Use the fields below to edit this PriceBook item. Note that changes made here w…" at bounding box center [222, 70] width 305 height 702
paste textarea ", Axial, 100-125VAC, 50/60HZ"
type textarea "x"
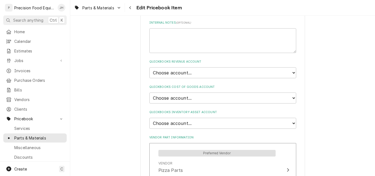
scroll to position [384, 0]
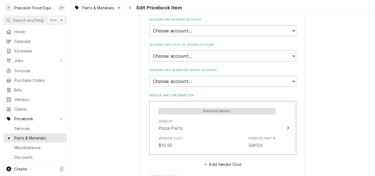
type textarea "Cooling Fan, Axial, 100-125VAC, 50/60HZ"
click at [206, 31] on select "Choose account... Discount Income Misc Income Non taxable issues 46600: Parts a…" at bounding box center [222, 30] width 147 height 11
select select "8000000A-1210141275"
click at [149, 25] on select "Choose account... Discount Income Misc Income Non taxable issues 46600: Parts a…" at bounding box center [222, 30] width 147 height 11
type textarea "x"
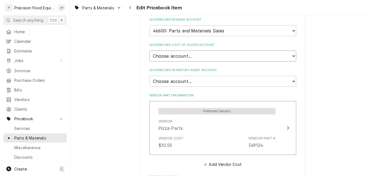
drag, startPoint x: 194, startPoint y: 56, endPoint x: 192, endPoint y: 59, distance: 4.0
click at [194, 56] on select "Choose account... Loss Expense Loss Expense [DATE] Loss Expense [DATE] Cost of …" at bounding box center [222, 56] width 147 height 11
select select "80000023-1210145225"
click at [149, 51] on select "Choose account... Loss Expense Loss Expense [DATE] Loss Expense [DATE] Cost of …" at bounding box center [222, 56] width 147 height 11
type textarea "x"
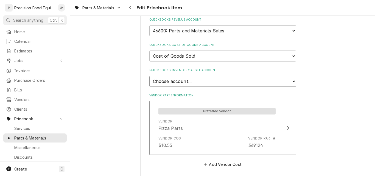
click at [189, 82] on select "Choose account... Undeposited Funds Inventory Asset Payroll Asset" at bounding box center [222, 81] width 147 height 11
select select "80000022-1210145225"
click at [149, 76] on select "Choose account... Undeposited Funds Inventory Asset Payroll Asset" at bounding box center [222, 81] width 147 height 11
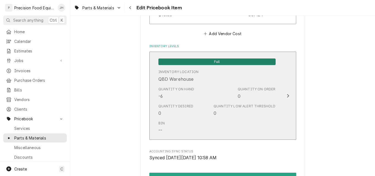
scroll to position [577, 0]
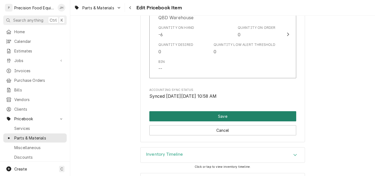
click at [208, 117] on button "Save" at bounding box center [222, 116] width 147 height 10
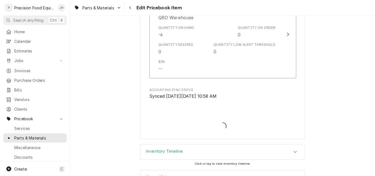
type textarea "x"
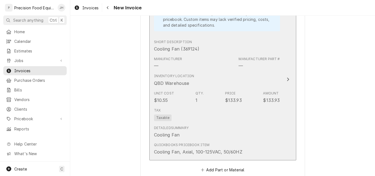
scroll to position [577, 0]
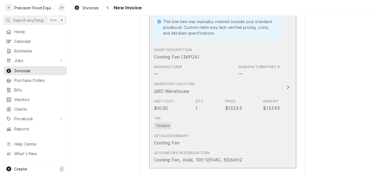
click at [224, 77] on div "Manufacturer — Manufacturer Part # —" at bounding box center [217, 70] width 126 height 17
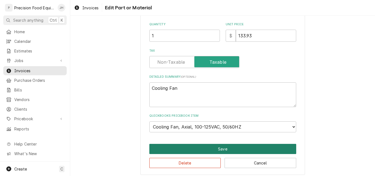
scroll to position [121, 0]
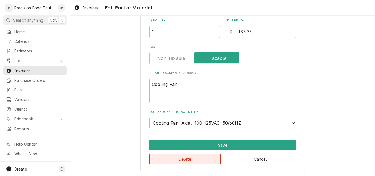
click at [183, 163] on button "Delete" at bounding box center [185, 159] width 72 height 10
type textarea "x"
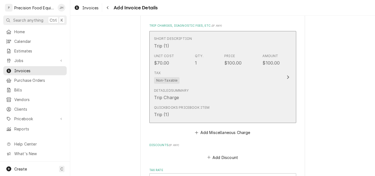
scroll to position [467, 0]
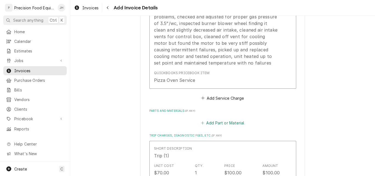
click at [217, 123] on button "Add Part or Material" at bounding box center [222, 123] width 45 height 8
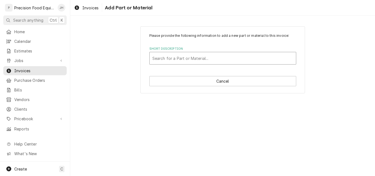
click at [173, 61] on div "Short Description" at bounding box center [222, 58] width 141 height 10
type input "369124"
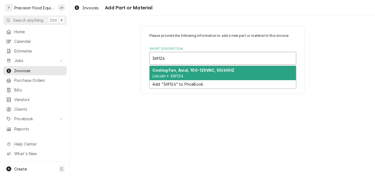
click at [210, 75] on div "Cooling Fan, Axial, 100-125VAC, 50/60HZ Lincoln • 369124" at bounding box center [223, 73] width 146 height 14
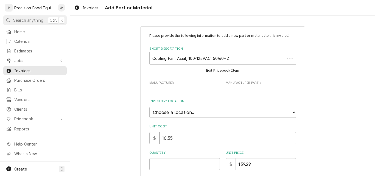
type textarea "x"
click at [196, 111] on select "Choose a location... QBD Warehouse" at bounding box center [222, 112] width 147 height 11
select select "417"
click at [149, 107] on select "Choose a location... QBD Warehouse" at bounding box center [222, 112] width 147 height 11
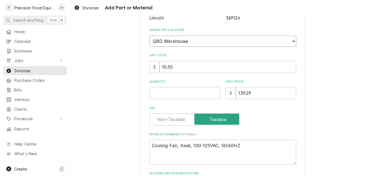
scroll to position [118, 0]
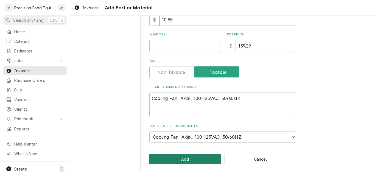
click at [180, 156] on button "Add" at bounding box center [185, 159] width 72 height 10
type textarea "x"
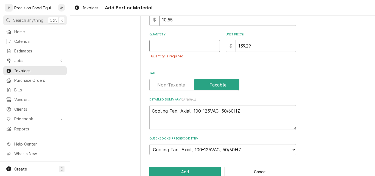
click at [183, 49] on input "Quantity" at bounding box center [184, 46] width 71 height 12
type input "1"
type textarea "x"
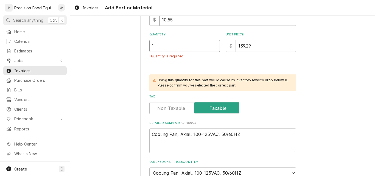
type input "1"
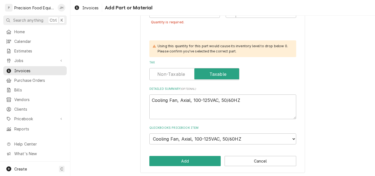
scroll to position [154, 0]
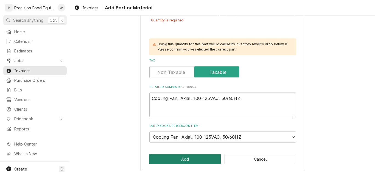
click at [184, 161] on button "Add" at bounding box center [185, 159] width 72 height 10
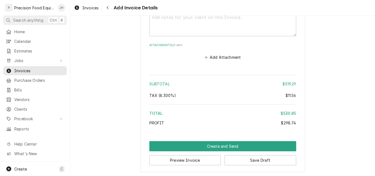
scroll to position [904, 0]
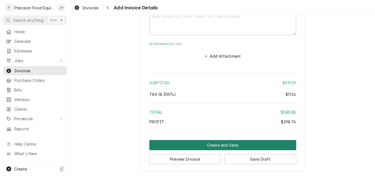
click at [216, 145] on button "Create and Send" at bounding box center [222, 145] width 147 height 10
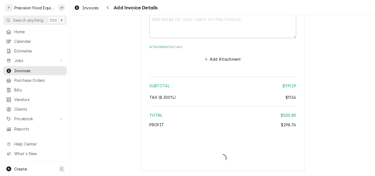
scroll to position [901, 0]
type textarea "x"
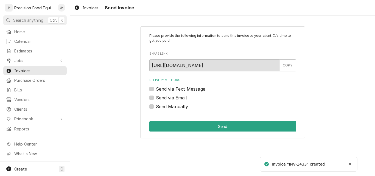
click at [182, 97] on label "Send via Email" at bounding box center [171, 97] width 31 height 7
click at [182, 97] on input "Send via Email" at bounding box center [229, 100] width 147 height 12
checkbox input "true"
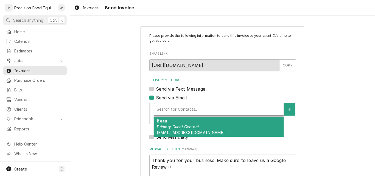
click at [186, 109] on div "Delivery Methods" at bounding box center [219, 109] width 124 height 10
click at [186, 126] on em "Primary Client Contact" at bounding box center [178, 126] width 42 height 5
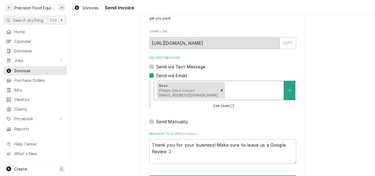
scroll to position [44, 0]
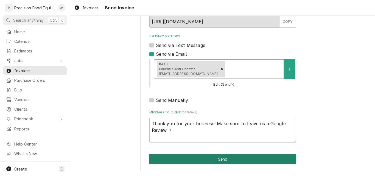
click at [210, 159] on button "Send" at bounding box center [222, 159] width 147 height 10
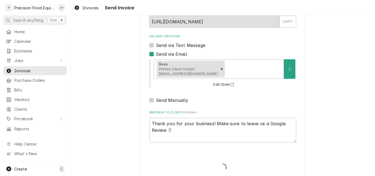
type textarea "x"
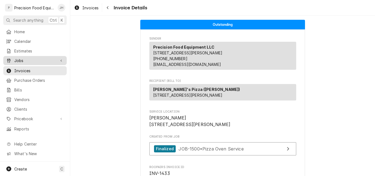
click at [23, 58] on span "Jobs" at bounding box center [34, 61] width 41 height 6
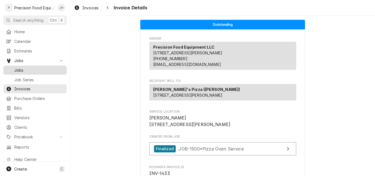
click at [28, 69] on span "Jobs" at bounding box center [39, 70] width 50 height 6
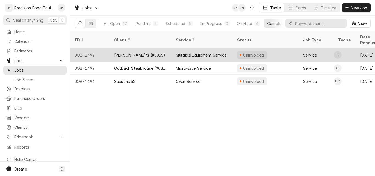
click at [136, 52] on div "[PERSON_NAME]'s (#5055)" at bounding box center [139, 55] width 51 height 6
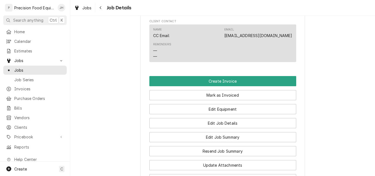
scroll to position [302, 0]
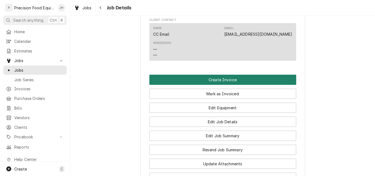
click at [229, 85] on button "Create Invoice" at bounding box center [222, 80] width 147 height 10
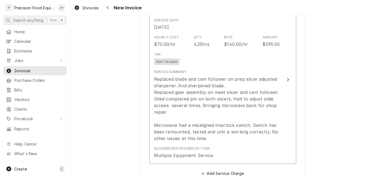
scroll to position [494, 0]
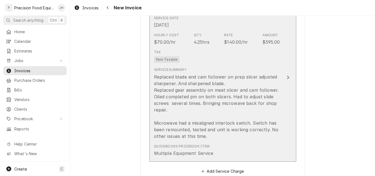
click at [215, 52] on div "Tax Non-Taxable" at bounding box center [217, 56] width 126 height 18
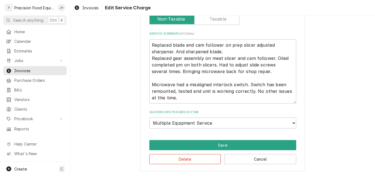
scroll to position [143, 0]
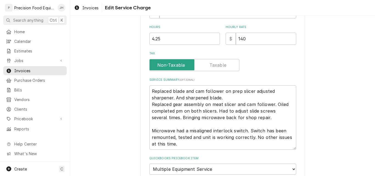
type textarea "x"
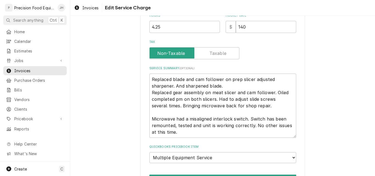
scroll to position [110, 0]
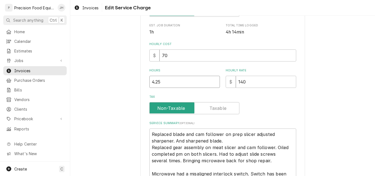
drag, startPoint x: 162, startPoint y: 83, endPoint x: 154, endPoint y: 84, distance: 7.5
click at [154, 84] on input "4.25" at bounding box center [184, 82] width 71 height 12
type input "4.7"
type textarea "x"
type input "4.75"
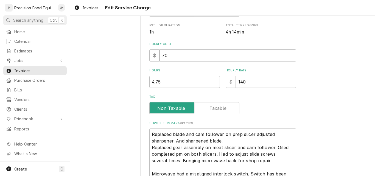
click at [312, 103] on div "Use the fields below to edit this service charge Short Description Multiple Equ…" at bounding box center [222, 89] width 305 height 354
click at [296, 103] on div "Use the fields below to edit this service charge Short Description Multiple Equ…" at bounding box center [222, 89] width 165 height 344
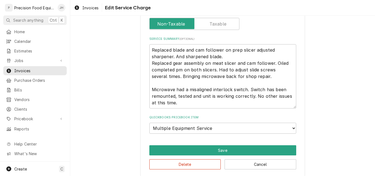
scroll to position [199, 0]
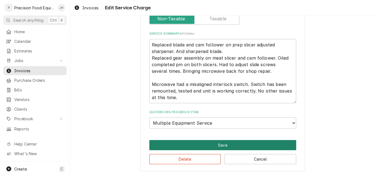
click at [214, 144] on button "Save" at bounding box center [222, 145] width 147 height 10
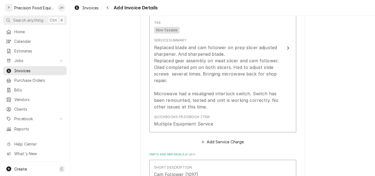
scroll to position [515, 0]
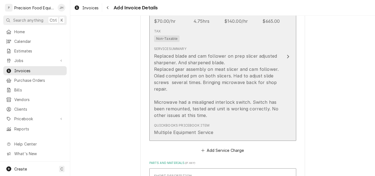
click at [250, 43] on div "Tax Non-Taxable" at bounding box center [217, 36] width 126 height 18
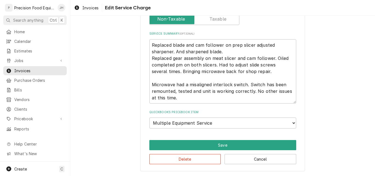
scroll to position [143, 0]
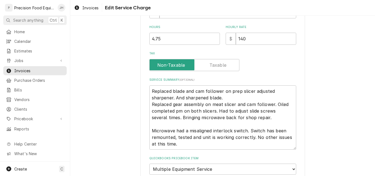
type textarea "x"
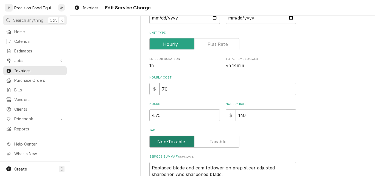
scroll to position [82, 0]
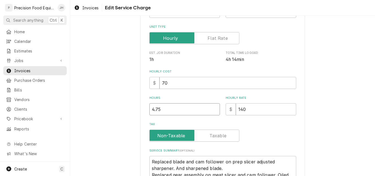
drag, startPoint x: 154, startPoint y: 108, endPoint x: 161, endPoint y: 110, distance: 7.3
click at [161, 110] on input "4.75" at bounding box center [184, 109] width 71 height 12
type input "4.5"
type textarea "x"
type input "4.5"
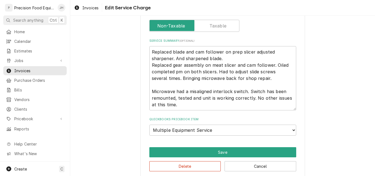
scroll to position [199, 0]
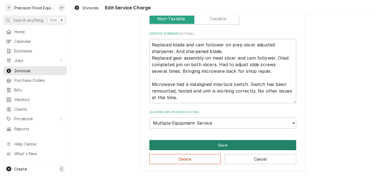
click at [210, 143] on button "Save" at bounding box center [222, 145] width 147 height 10
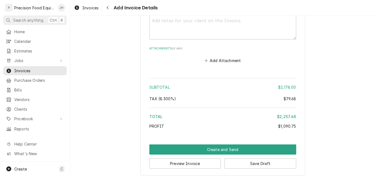
scroll to position [1391, 0]
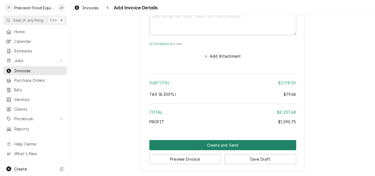
click at [220, 144] on button "Create and Send" at bounding box center [222, 145] width 147 height 10
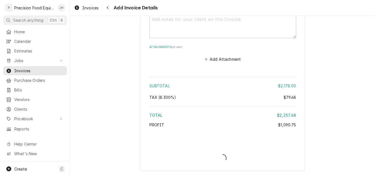
scroll to position [1388, 0]
type textarea "x"
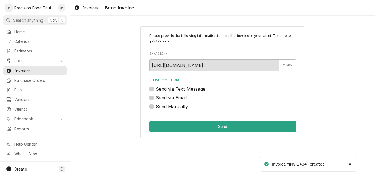
click at [176, 106] on label "Send Manually" at bounding box center [172, 106] width 32 height 7
click at [176, 106] on input "Send Manually" at bounding box center [229, 109] width 147 height 12
checkbox input "true"
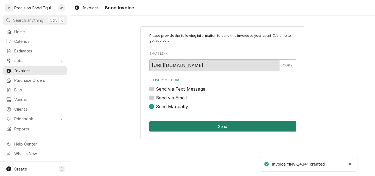
click at [214, 125] on button "Send" at bounding box center [222, 126] width 147 height 10
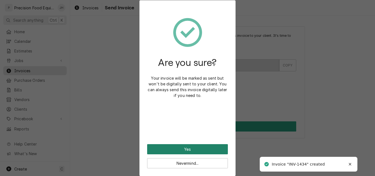
click at [211, 148] on button "Yes" at bounding box center [187, 149] width 81 height 10
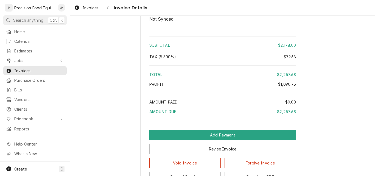
scroll to position [1049, 0]
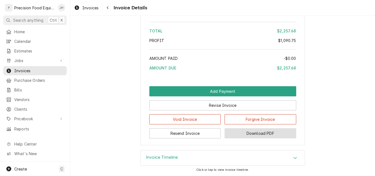
click at [253, 133] on button "Download PDF" at bounding box center [261, 133] width 72 height 10
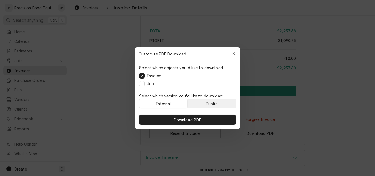
click at [199, 104] on button "Public" at bounding box center [212, 103] width 48 height 9
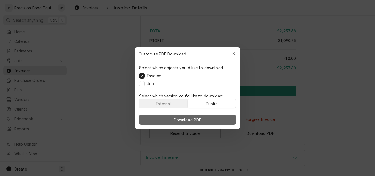
click at [193, 118] on span "Download PDF" at bounding box center [188, 120] width 30 height 6
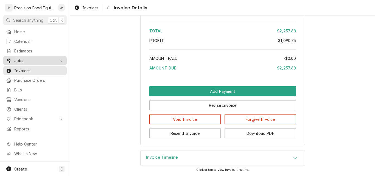
click at [14, 60] on div "Jobs" at bounding box center [31, 61] width 50 height 6
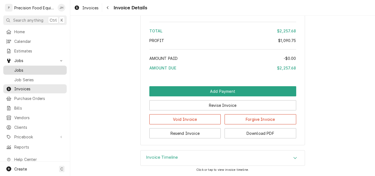
click at [29, 69] on span "Jobs" at bounding box center [39, 70] width 50 height 6
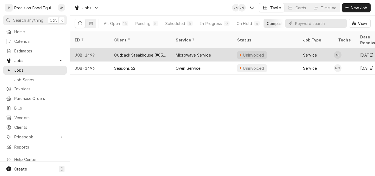
click at [166, 52] on div "Outback Steakhouse (#0314)" at bounding box center [140, 55] width 53 height 6
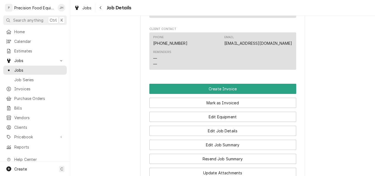
scroll to position [357, 0]
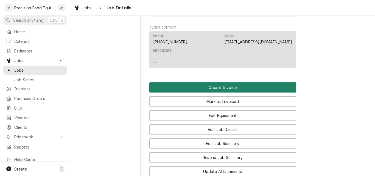
click at [231, 93] on button "Create Invoice" at bounding box center [222, 87] width 147 height 10
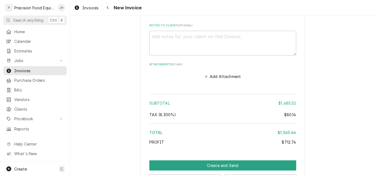
scroll to position [1433, 0]
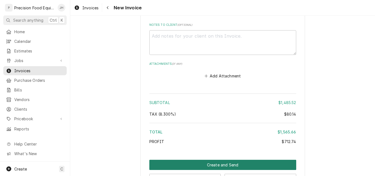
click at [226, 160] on button "Create and Send" at bounding box center [222, 165] width 147 height 10
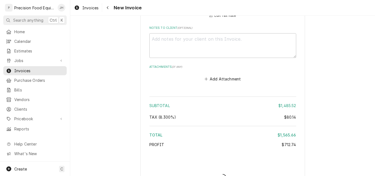
type textarea "x"
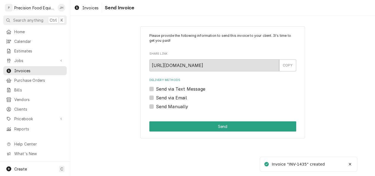
click at [183, 106] on label "Send Manually" at bounding box center [172, 106] width 32 height 7
click at [183, 106] on input "Send Manually" at bounding box center [229, 109] width 147 height 12
checkbox input "true"
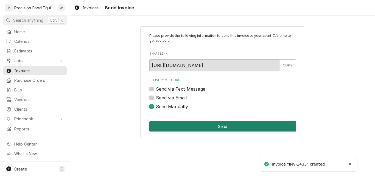
click at [198, 127] on button "Send" at bounding box center [222, 126] width 147 height 10
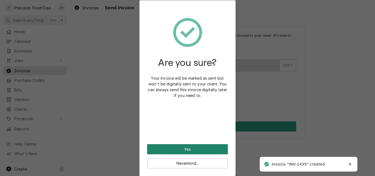
click at [196, 150] on button "Yes" at bounding box center [187, 149] width 81 height 10
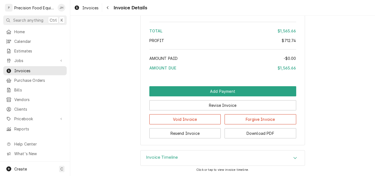
scroll to position [1170, 0]
click at [261, 136] on button "Download PDF" at bounding box center [261, 133] width 72 height 10
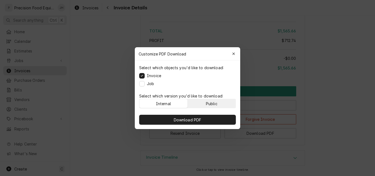
click at [223, 102] on button "Public" at bounding box center [212, 103] width 48 height 9
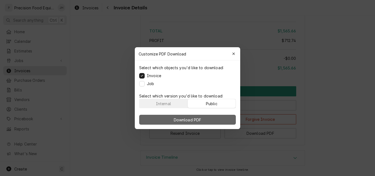
click at [205, 118] on button "Download PDF" at bounding box center [187, 120] width 97 height 10
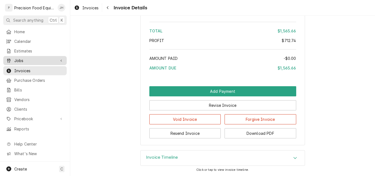
click at [19, 60] on span "Jobs" at bounding box center [34, 61] width 41 height 6
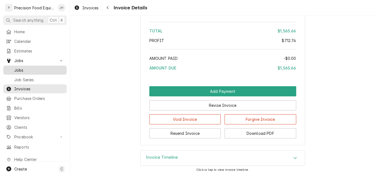
click at [24, 67] on span "Jobs" at bounding box center [39, 70] width 50 height 6
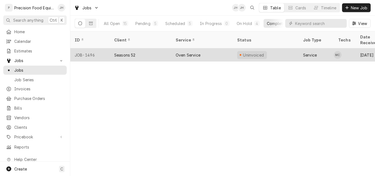
click at [162, 49] on div "Seasons 52" at bounding box center [140, 54] width 61 height 13
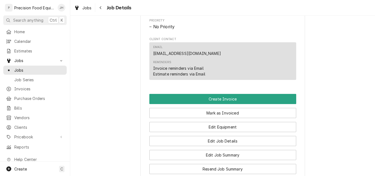
scroll to position [302, 0]
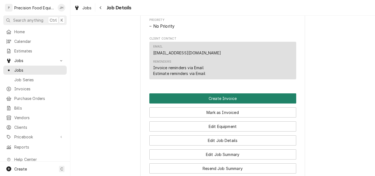
click at [217, 99] on button "Create Invoice" at bounding box center [222, 98] width 147 height 10
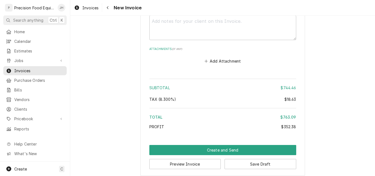
scroll to position [845, 0]
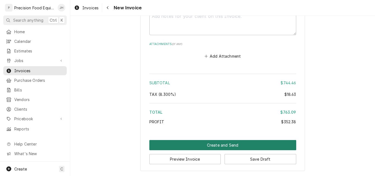
click at [222, 142] on button "Create and Send" at bounding box center [222, 145] width 147 height 10
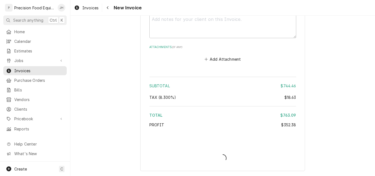
scroll to position [842, 0]
type textarea "x"
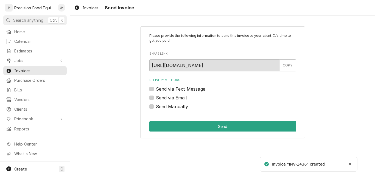
click at [163, 97] on label "Send via Email" at bounding box center [171, 97] width 31 height 7
click at [163, 97] on input "Send via Email" at bounding box center [229, 100] width 147 height 12
checkbox input "true"
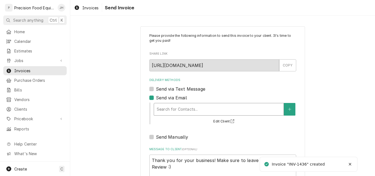
click at [164, 108] on div "Delivery Methods" at bounding box center [219, 109] width 124 height 10
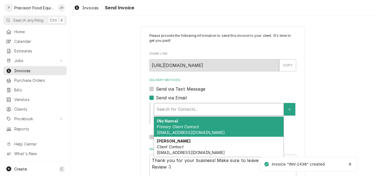
click at [165, 128] on em "Primary Client Contact" at bounding box center [178, 126] width 42 height 5
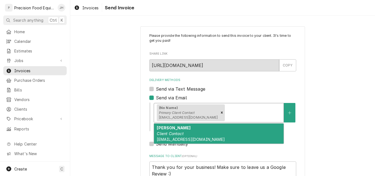
click at [227, 113] on div "Delivery Methods" at bounding box center [253, 113] width 55 height 10
click at [206, 136] on div "[PERSON_NAME] Client Contact [EMAIL_ADDRESS][DOMAIN_NAME]" at bounding box center [219, 134] width 130 height 20
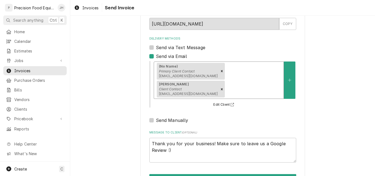
scroll to position [44, 0]
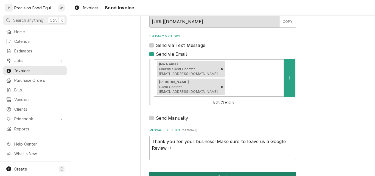
click at [200, 172] on button "Send" at bounding box center [222, 177] width 147 height 10
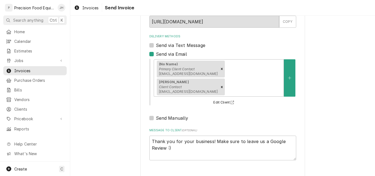
type textarea "x"
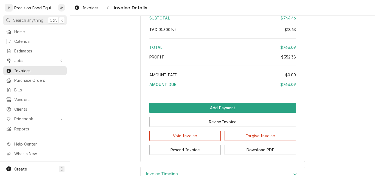
scroll to position [715, 0]
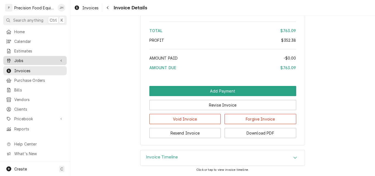
click at [23, 58] on span "Jobs" at bounding box center [34, 61] width 41 height 6
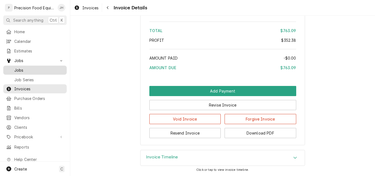
click at [24, 68] on span "Jobs" at bounding box center [39, 70] width 50 height 6
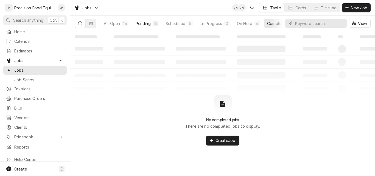
click at [145, 25] on div "Pending" at bounding box center [143, 24] width 15 height 6
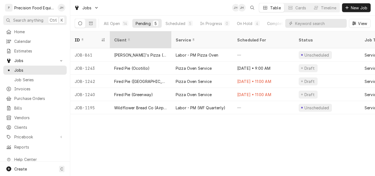
drag, startPoint x: 244, startPoint y: 24, endPoint x: 164, endPoint y: 38, distance: 81.1
click at [164, 38] on div "Jobs JH JH Table Cards Timeline New Job All Open 14 Pending 5 Scheduled 5 In Pr…" at bounding box center [222, 88] width 305 height 176
click at [296, 25] on input "Dynamic Content Wrapper" at bounding box center [319, 23] width 49 height 9
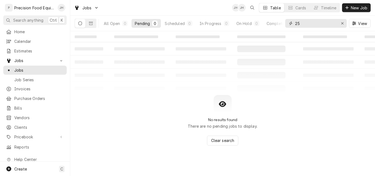
type input "2"
type input "250"
click at [340, 24] on div "Erase input" at bounding box center [342, 23] width 5 height 5
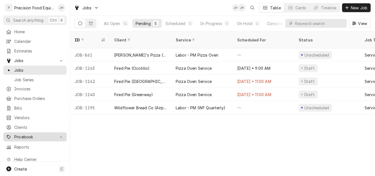
click at [23, 134] on span "Pricebook" at bounding box center [34, 137] width 41 height 6
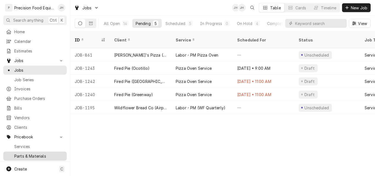
click at [22, 153] on span "Parts & Materials" at bounding box center [39, 156] width 50 height 6
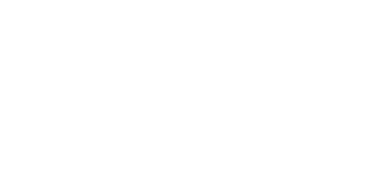
click at [313, 23] on div "Dynamic Content Wrapper" at bounding box center [187, 88] width 375 height 176
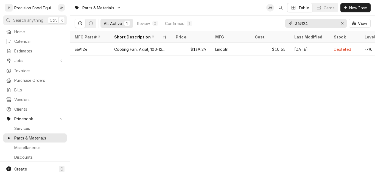
drag, startPoint x: 311, startPoint y: 23, endPoint x: 266, endPoint y: 24, distance: 45.6
click at [266, 24] on div "All Active 1 Review 0 Confirmed 1 369124 View" at bounding box center [223, 23] width 296 height 15
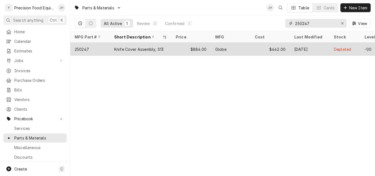
type input "250247"
click at [202, 45] on div "$884.00" at bounding box center [191, 49] width 40 height 13
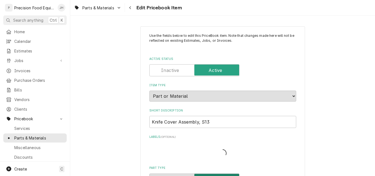
type textarea "x"
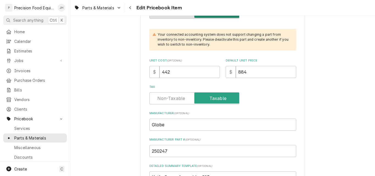
scroll to position [165, 0]
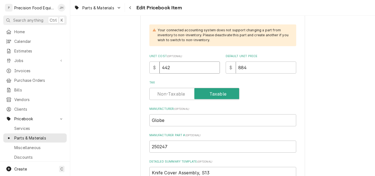
drag, startPoint x: 184, startPoint y: 69, endPoint x: 124, endPoint y: 68, distance: 60.4
type input "4"
type textarea "x"
type input "46"
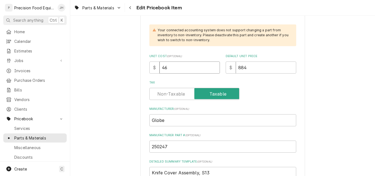
type textarea "x"
type input "469"
type textarea "x"
type input "8"
type textarea "x"
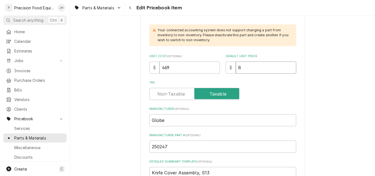
type input "38"
type textarea "x"
type input "938"
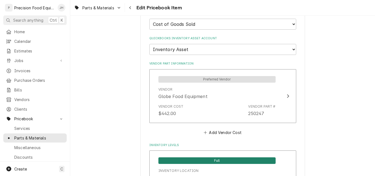
scroll to position [439, 0]
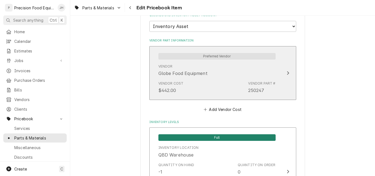
click at [190, 93] on div "Vendor Cost $442.00 Vendor Part # 250247" at bounding box center [216, 87] width 117 height 17
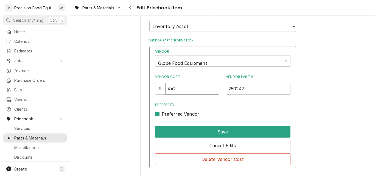
drag, startPoint x: 184, startPoint y: 90, endPoint x: 158, endPoint y: 91, distance: 26.4
click at [158, 91] on div "$ 442" at bounding box center [187, 89] width 65 height 12
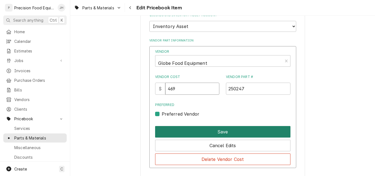
type input "469"
click at [216, 131] on button "Save" at bounding box center [222, 132] width 135 height 12
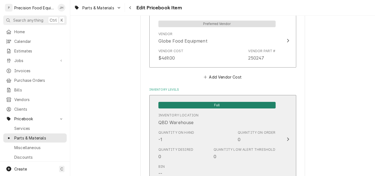
scroll to position [549, 0]
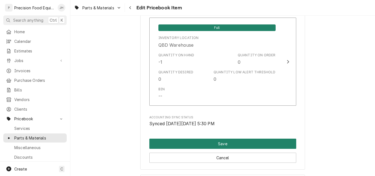
click at [226, 142] on button "Save" at bounding box center [222, 144] width 147 height 10
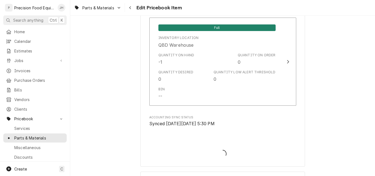
type textarea "x"
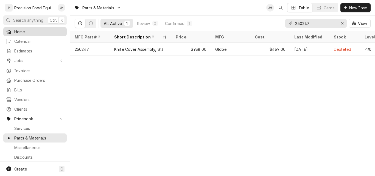
click at [22, 32] on span "Home" at bounding box center [39, 32] width 50 height 6
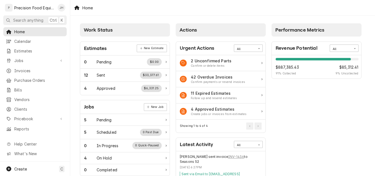
click at [32, 116] on span "Pricebook" at bounding box center [34, 119] width 41 height 6
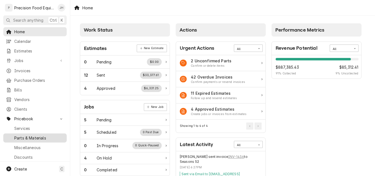
click at [31, 135] on span "Parts & Materials" at bounding box center [39, 138] width 50 height 6
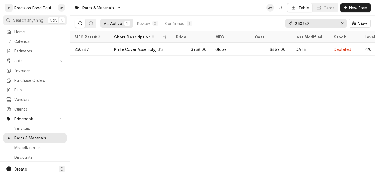
drag, startPoint x: 311, startPoint y: 23, endPoint x: 288, endPoint y: 23, distance: 23.6
click at [288, 23] on div "250247" at bounding box center [315, 23] width 61 height 9
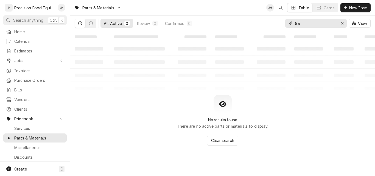
type input "5"
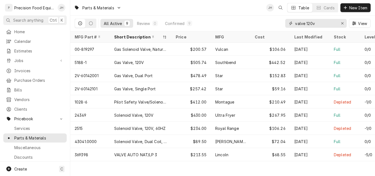
drag, startPoint x: 317, startPoint y: 23, endPoint x: 305, endPoint y: 23, distance: 12.4
click at [305, 23] on input "valve 120v" at bounding box center [315, 23] width 41 height 9
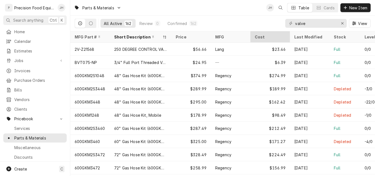
click at [283, 36] on div "Cost" at bounding box center [270, 37] width 30 height 6
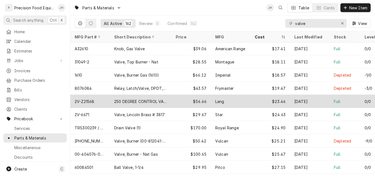
scroll to position [371, 0]
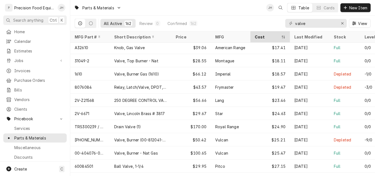
click at [282, 35] on icon "Dynamic Content Wrapper" at bounding box center [283, 36] width 4 height 3
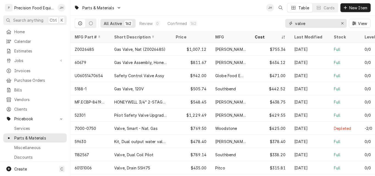
drag, startPoint x: 311, startPoint y: 23, endPoint x: 274, endPoint y: 23, distance: 36.8
click at [274, 23] on div "All Active 162 Review 0 Confirmed 162 valve View" at bounding box center [223, 23] width 296 height 15
paste input "30218"
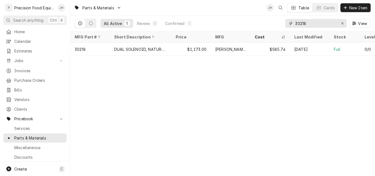
type input "30218"
click at [29, 59] on span "Jobs" at bounding box center [34, 61] width 41 height 6
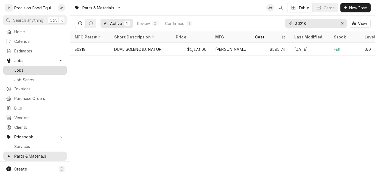
click at [29, 69] on span "Jobs" at bounding box center [39, 70] width 50 height 6
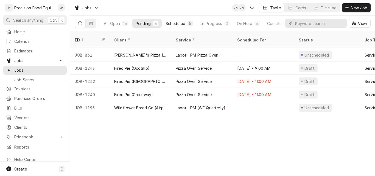
click at [177, 23] on div "Scheduled" at bounding box center [176, 24] width 20 height 6
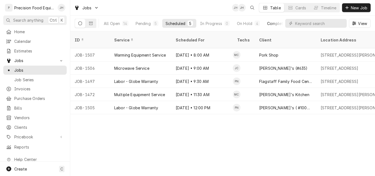
click at [274, 22] on div "Completed" at bounding box center [277, 24] width 21 height 6
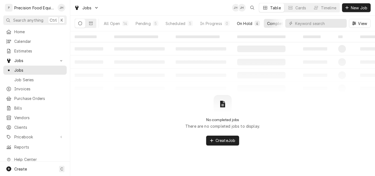
click at [243, 25] on div "On Hold" at bounding box center [244, 24] width 15 height 6
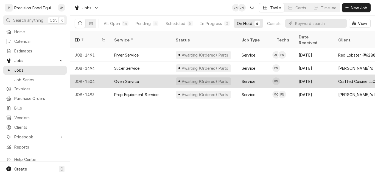
click at [155, 75] on div "Oven Service" at bounding box center [140, 81] width 61 height 13
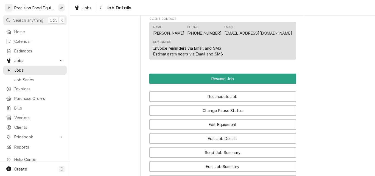
scroll to position [522, 0]
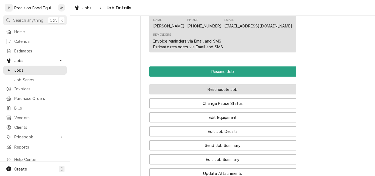
click at [220, 94] on button "Reschedule Job" at bounding box center [222, 89] width 147 height 10
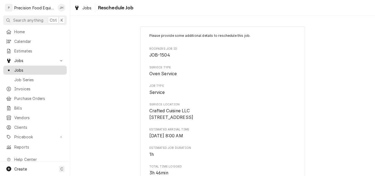
click at [28, 68] on span "Jobs" at bounding box center [39, 70] width 50 height 6
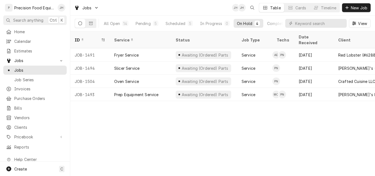
click at [235, 132] on div "ID Service Status Job Type Techs Date Received Client Location Address Schedule…" at bounding box center [222, 103] width 305 height 145
